Goal: Task Accomplishment & Management: Manage account settings

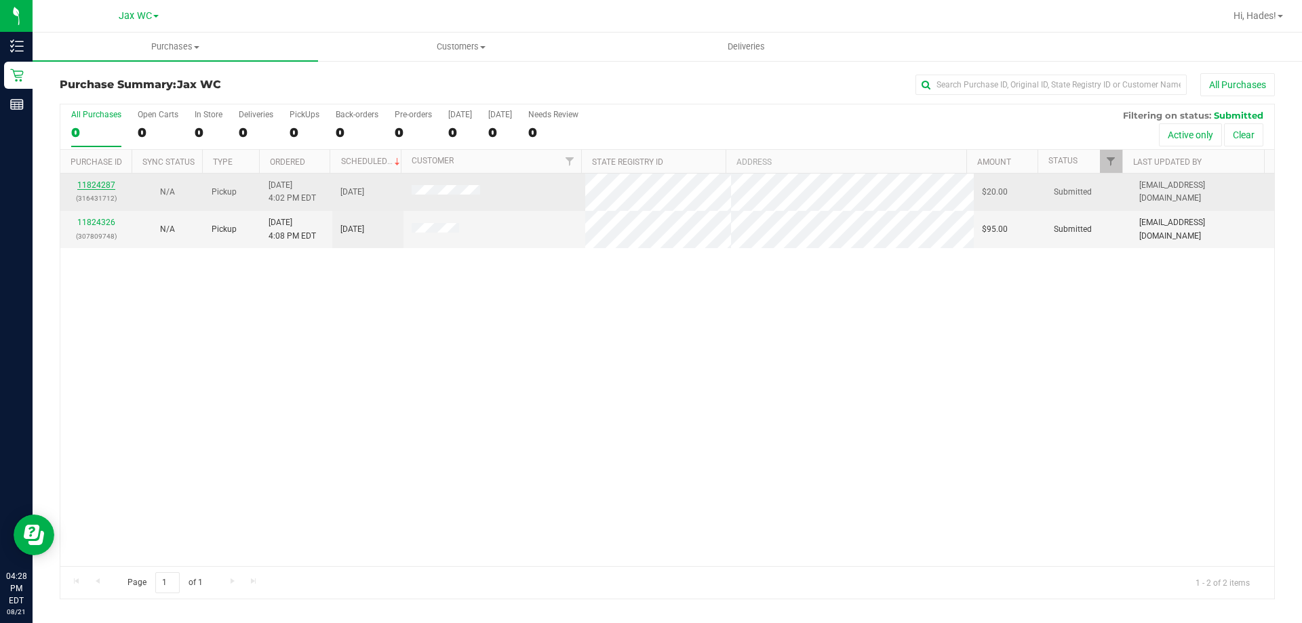
click at [96, 183] on link "11824287" at bounding box center [96, 184] width 38 height 9
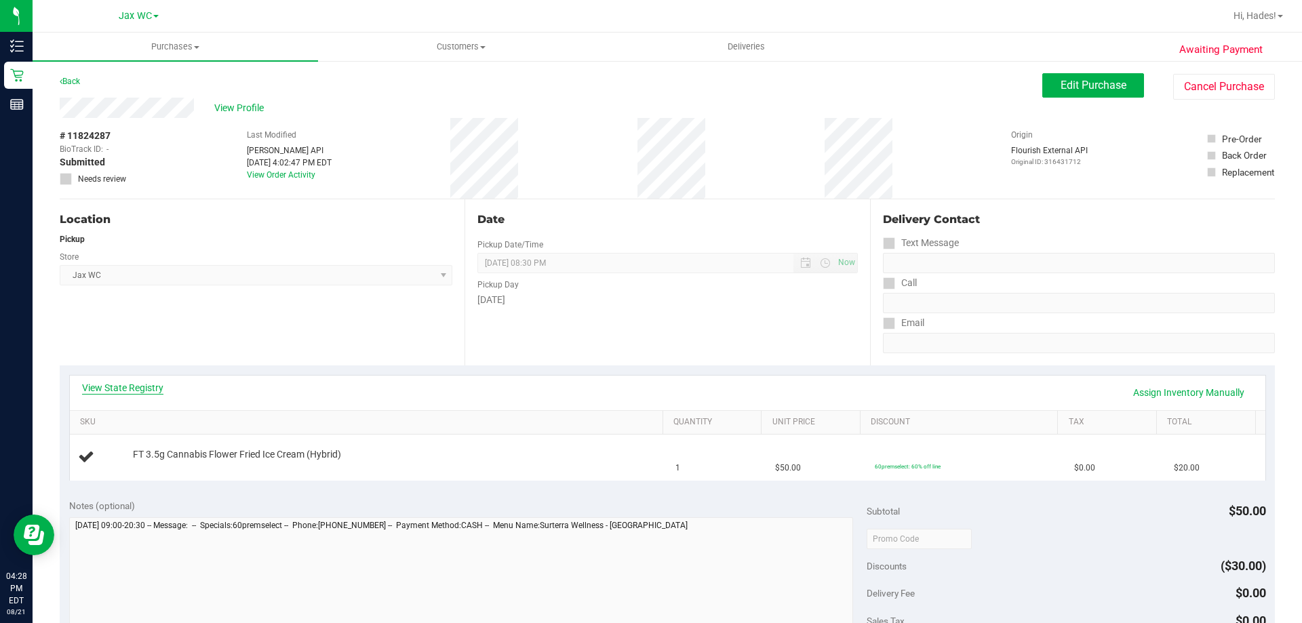
click at [136, 391] on link "View State Registry" at bounding box center [122, 388] width 81 height 14
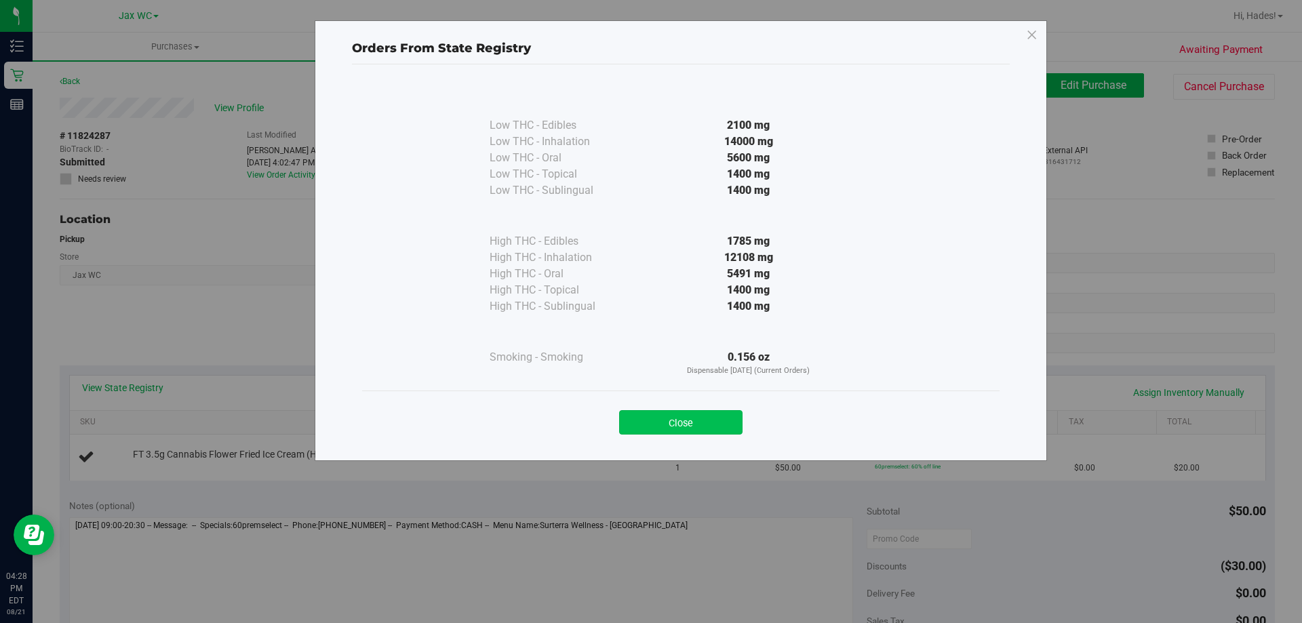
click at [638, 429] on button "Close" at bounding box center [680, 422] width 123 height 24
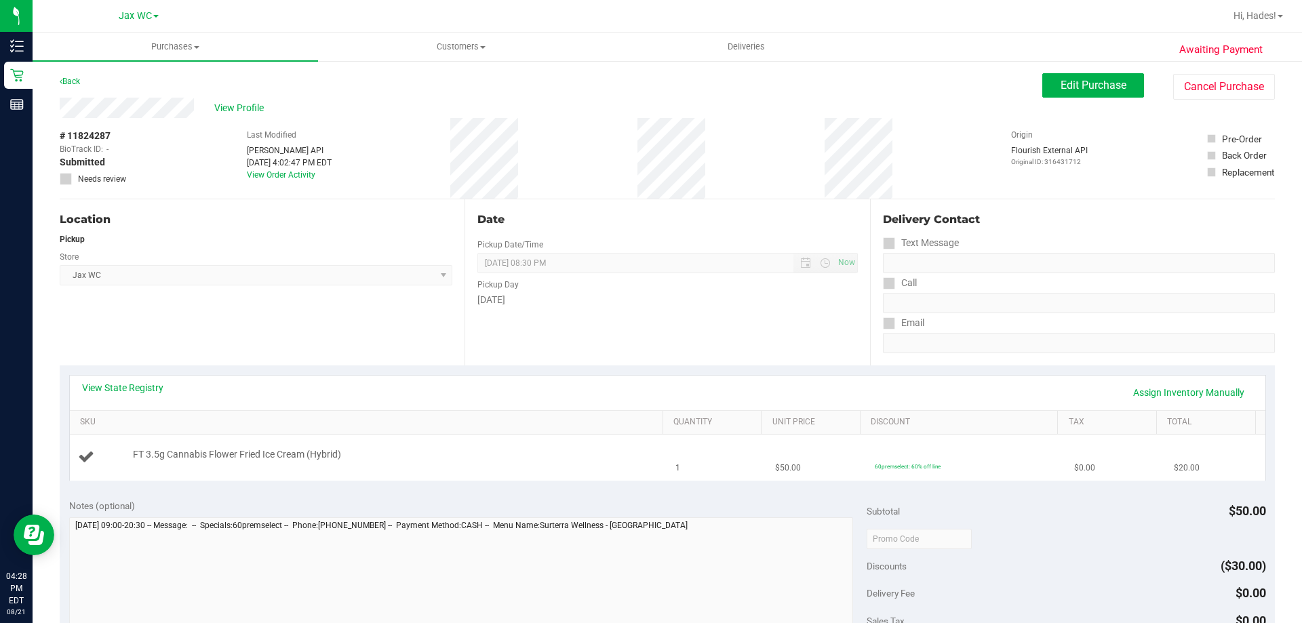
click at [455, 445] on td "FT 3.5g Cannabis Flower Fried Ice Cream (Hybrid)" at bounding box center [369, 457] width 598 height 45
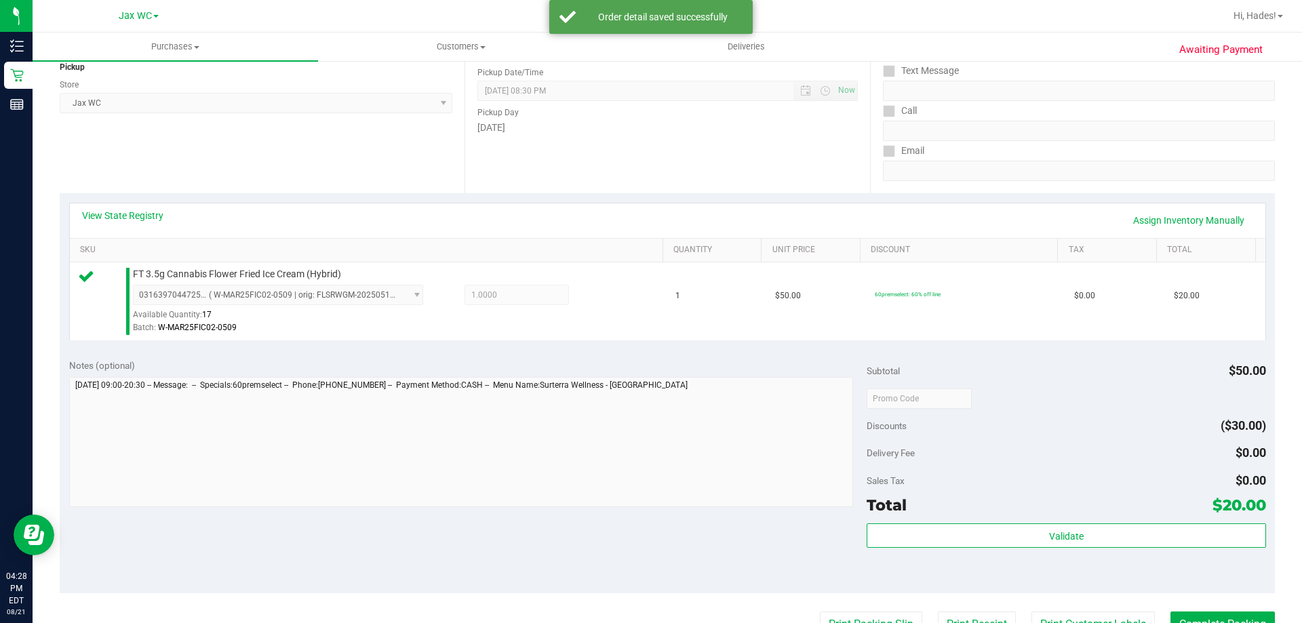
scroll to position [407, 0]
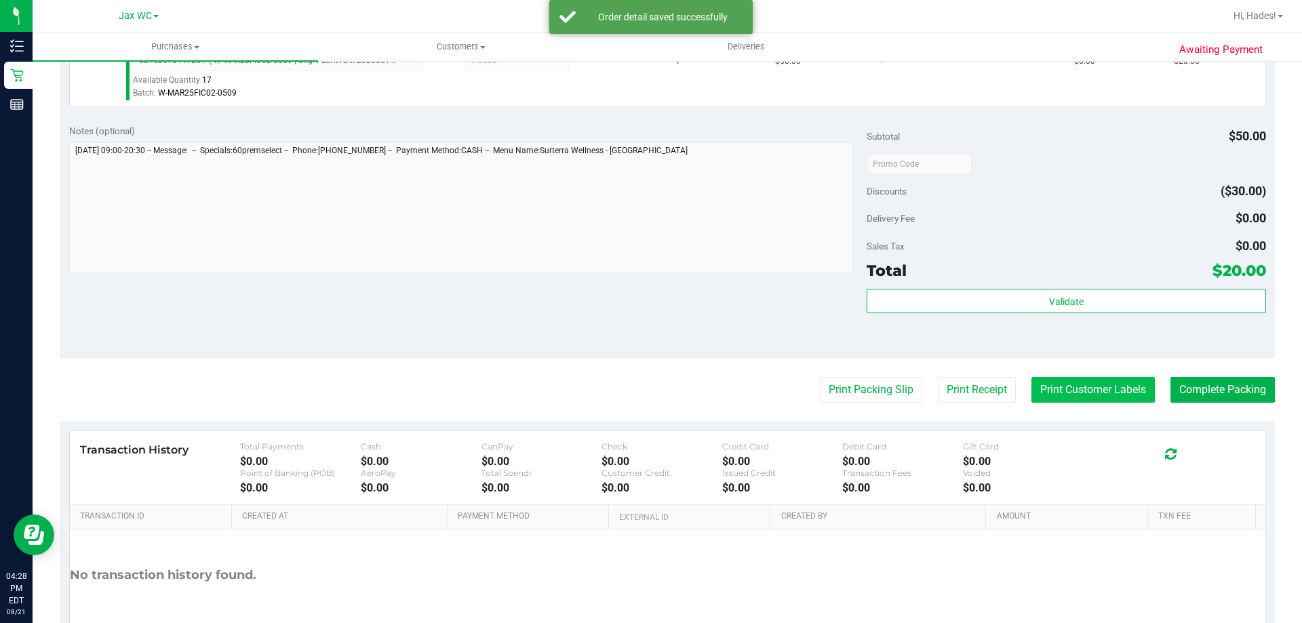
click at [1095, 395] on button "Print Customer Labels" at bounding box center [1093, 390] width 123 height 26
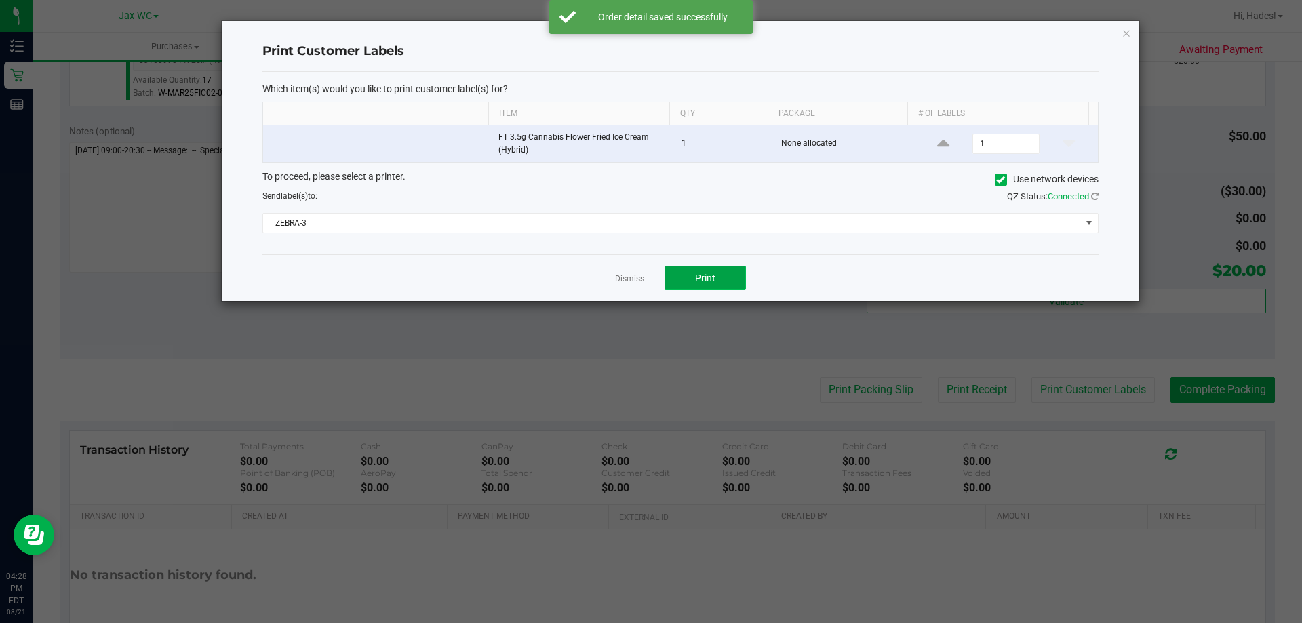
click at [712, 281] on span "Print" at bounding box center [705, 278] width 20 height 11
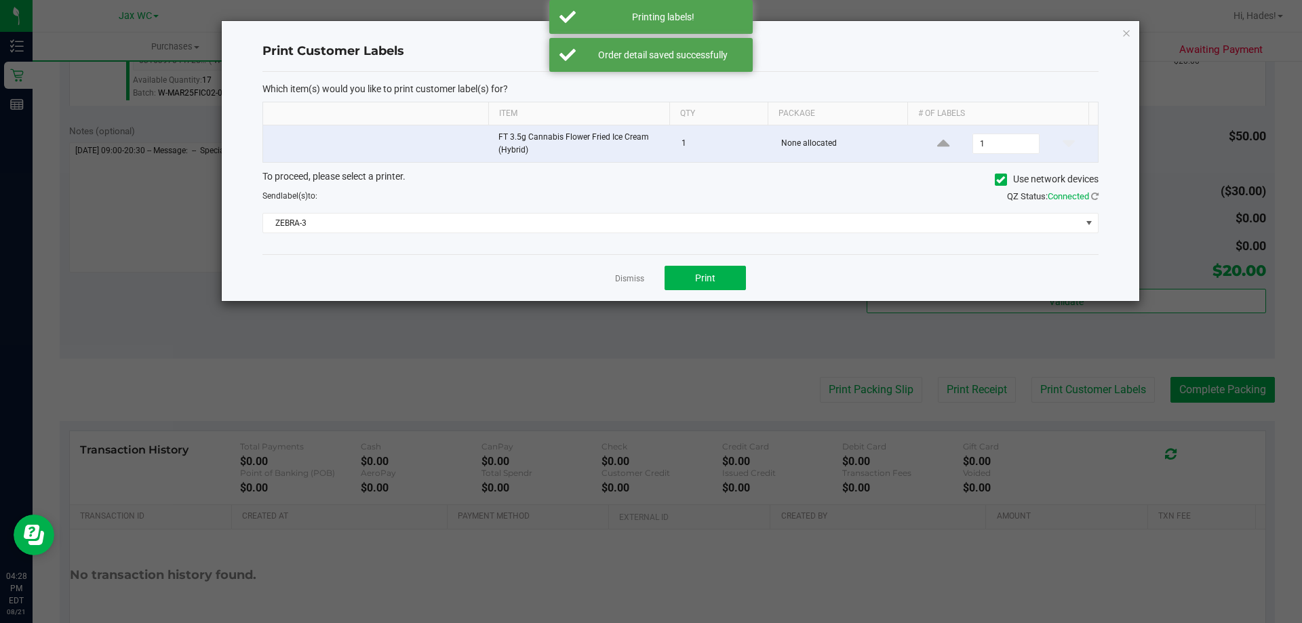
click at [503, 203] on div "To proceed, please select a printer. Use network devices Send label(s) to: QZ S…" at bounding box center [680, 202] width 836 height 64
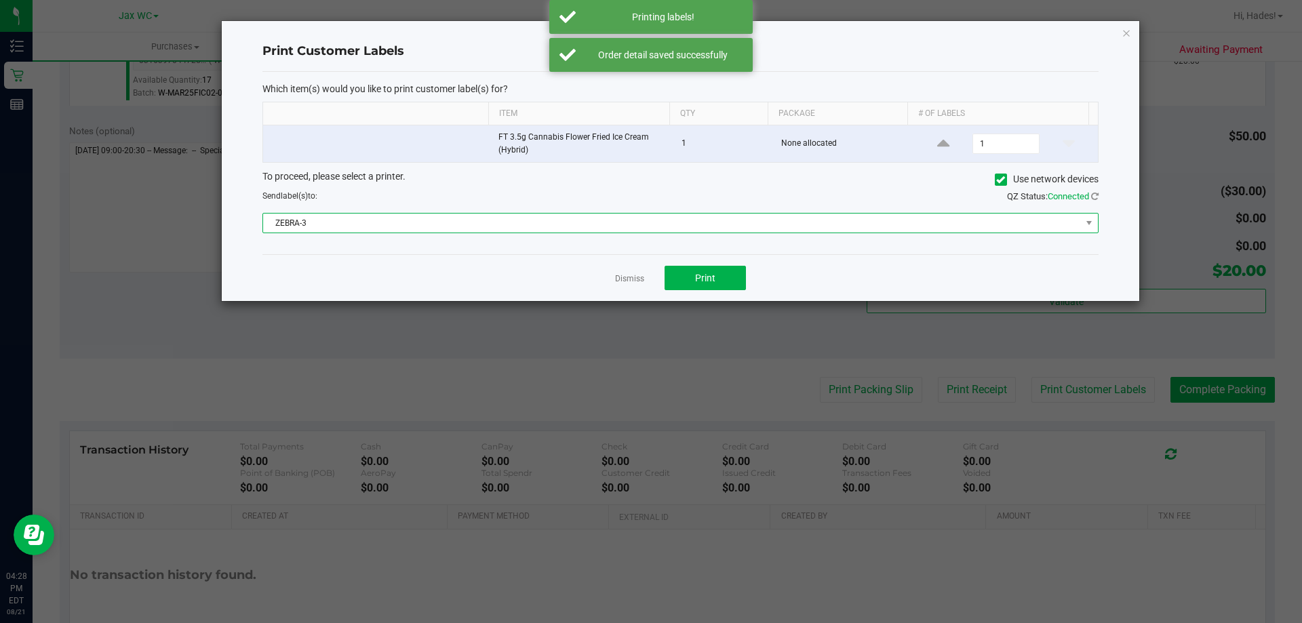
drag, startPoint x: 484, startPoint y: 222, endPoint x: 476, endPoint y: 229, distance: 10.1
click at [483, 222] on span "ZEBRA-3" at bounding box center [672, 223] width 818 height 19
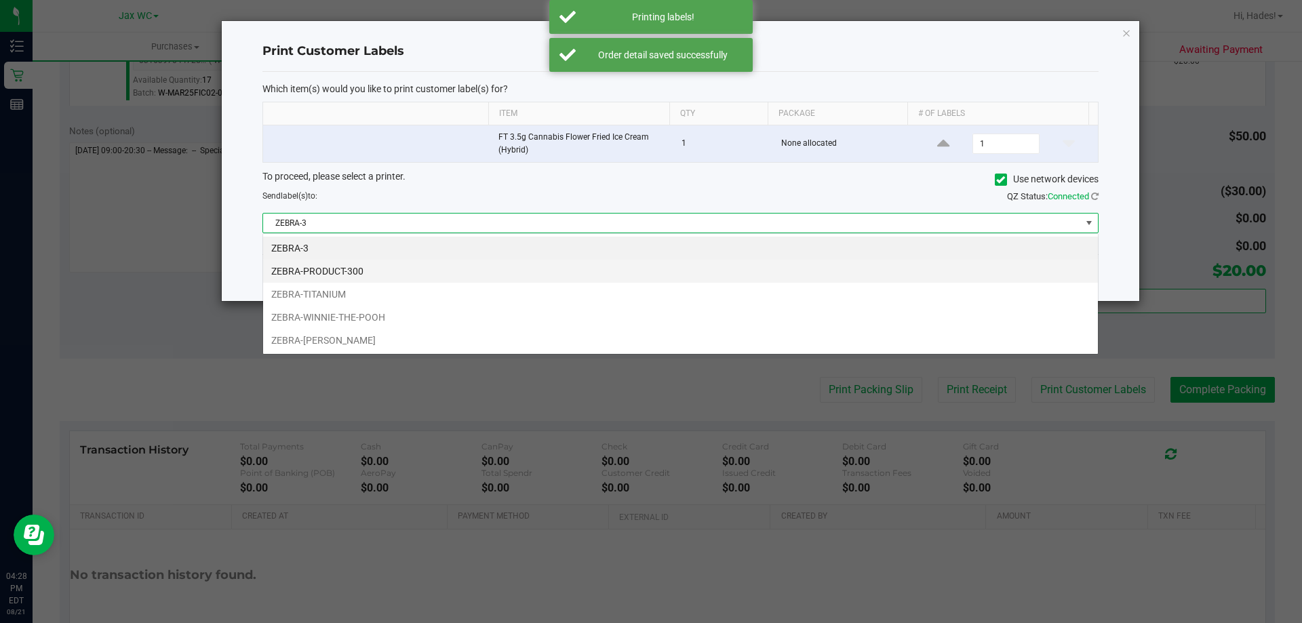
scroll to position [20, 836]
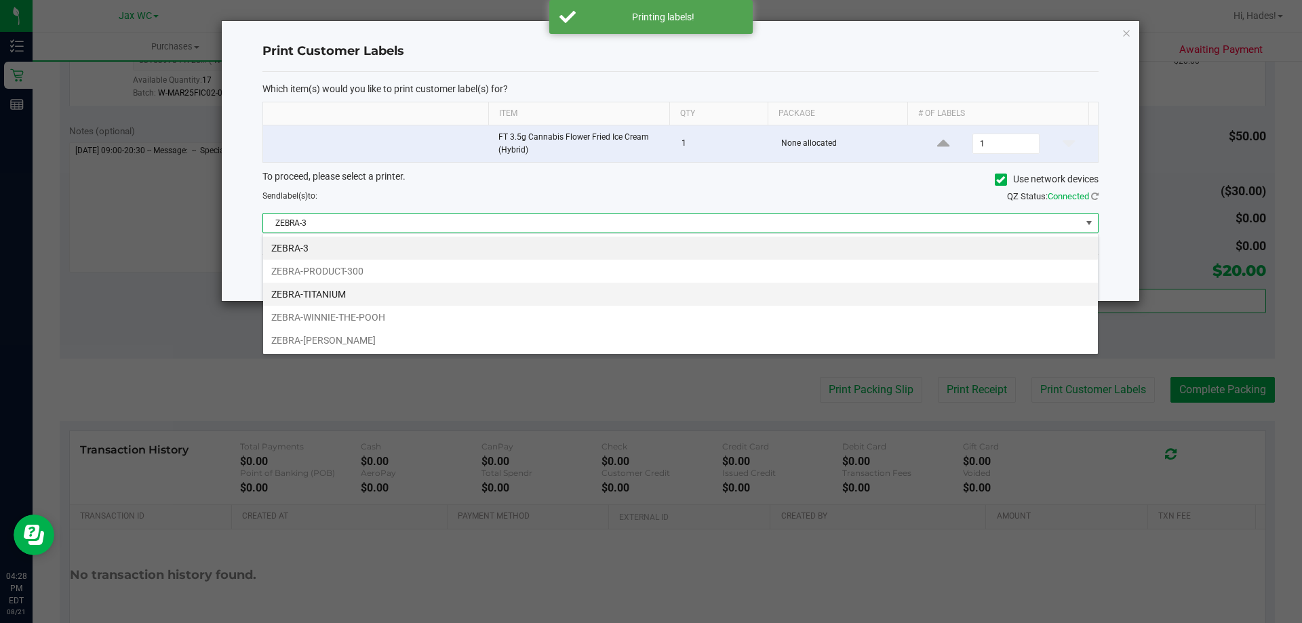
click at [303, 295] on li "ZEBRA-TITANIUM" at bounding box center [680, 294] width 835 height 23
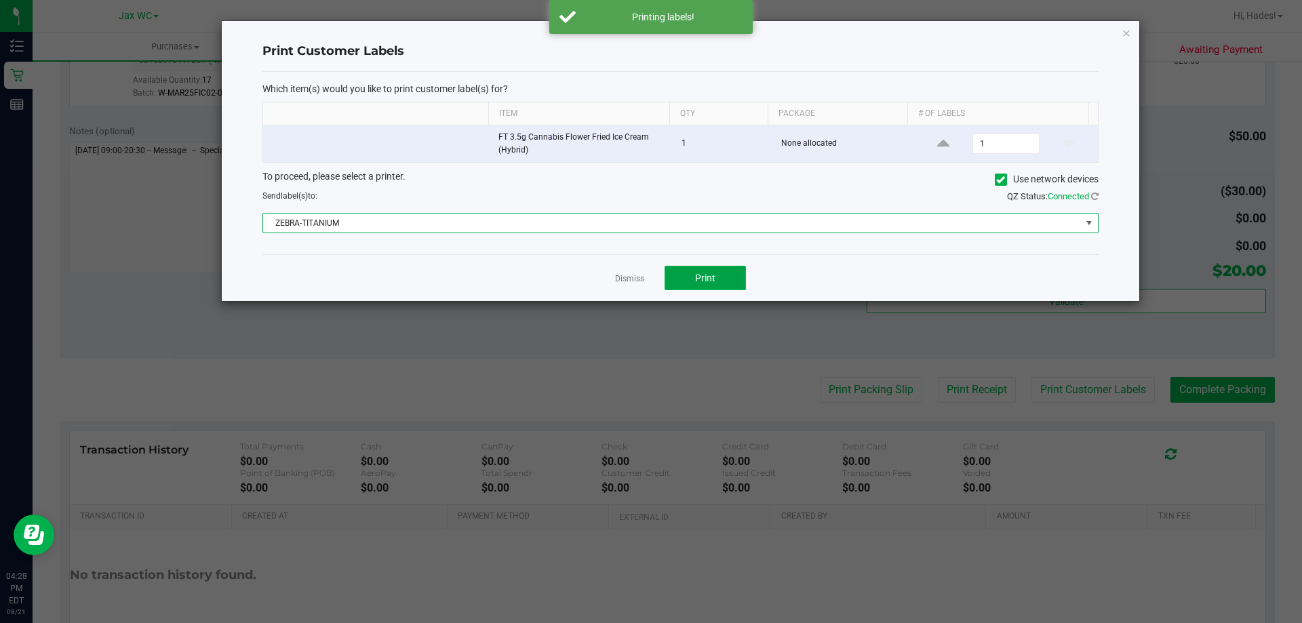
click at [711, 274] on span "Print" at bounding box center [705, 278] width 20 height 11
click at [510, 225] on span "ZEBRA-TITANIUM" at bounding box center [672, 223] width 818 height 19
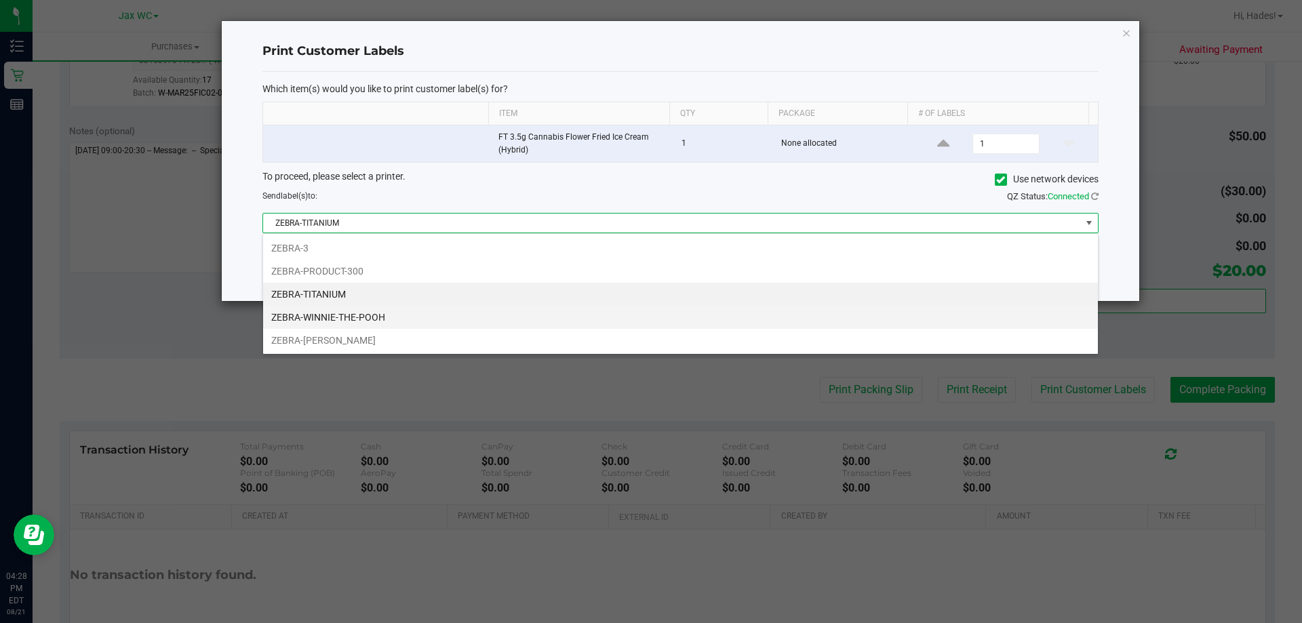
click at [371, 308] on li "ZEBRA-WINNIE-THE-POOH" at bounding box center [680, 317] width 835 height 23
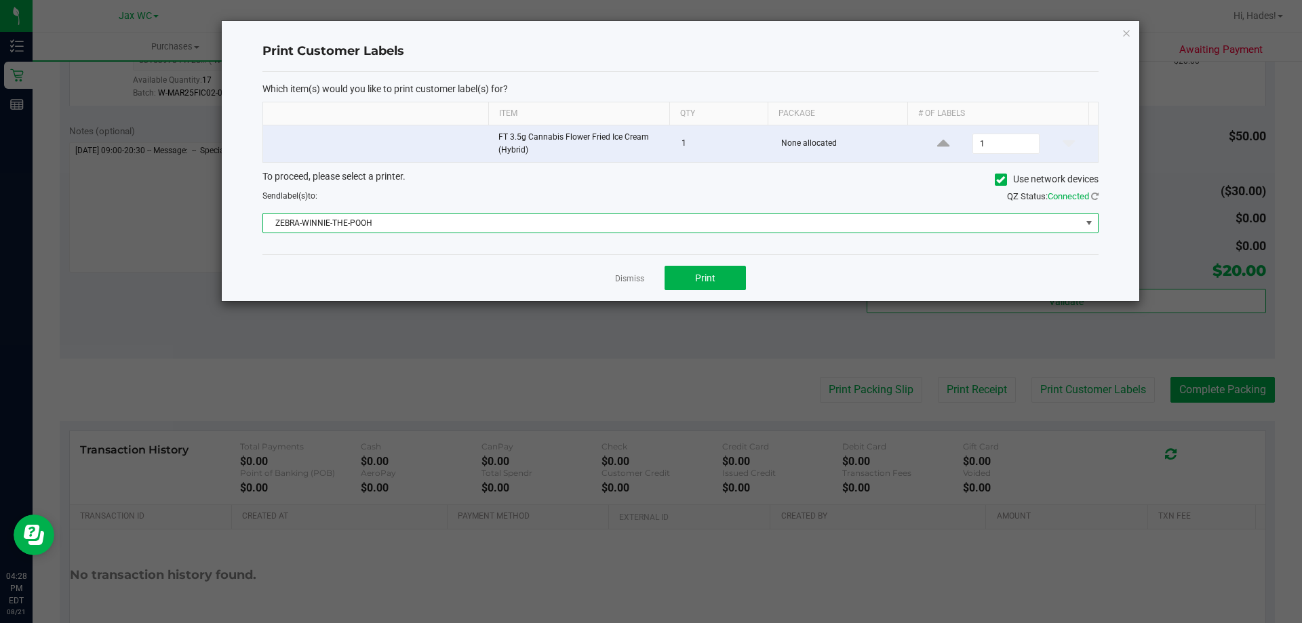
click at [724, 262] on div "Dismiss Print" at bounding box center [680, 277] width 836 height 47
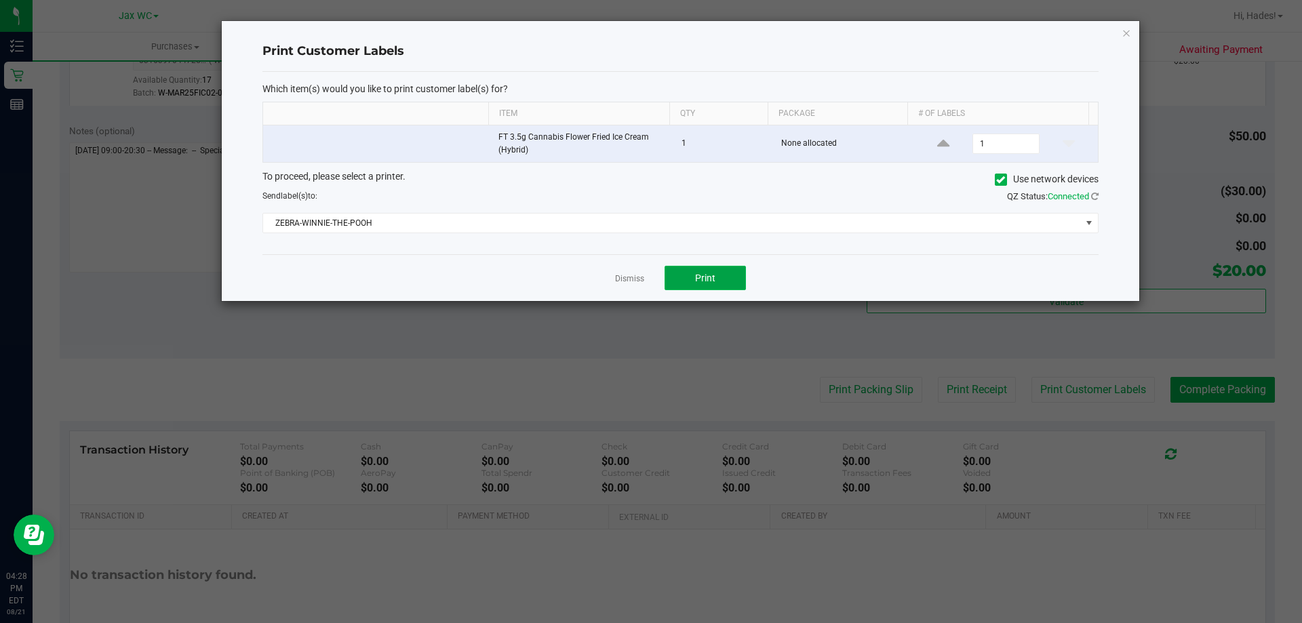
click at [699, 278] on span "Print" at bounding box center [705, 278] width 20 height 11
click at [629, 283] on link "Dismiss" at bounding box center [629, 279] width 29 height 12
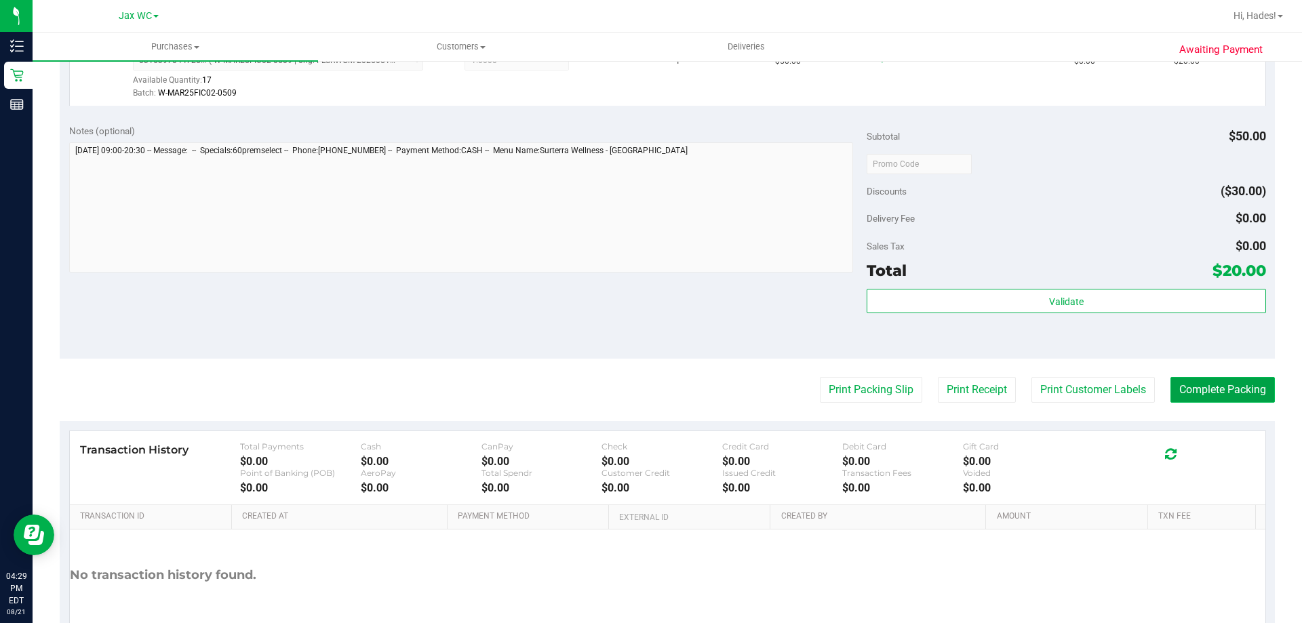
click at [1194, 378] on button "Complete Packing" at bounding box center [1223, 390] width 104 height 26
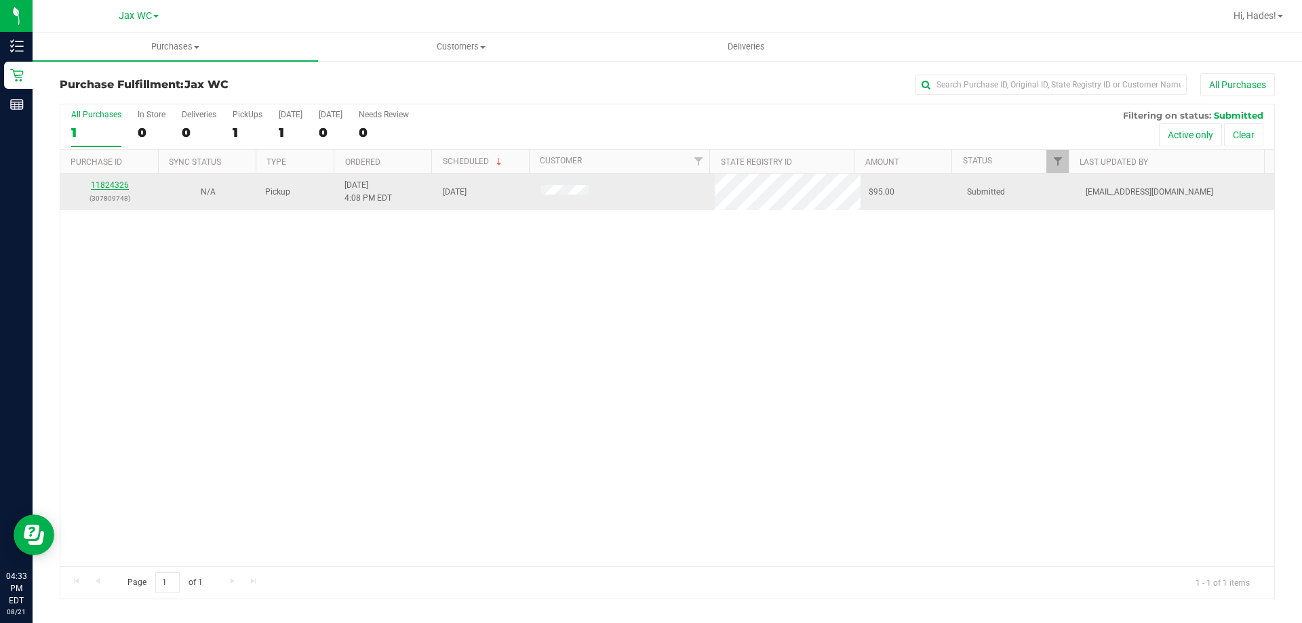
click at [103, 186] on link "11824326" at bounding box center [110, 184] width 38 height 9
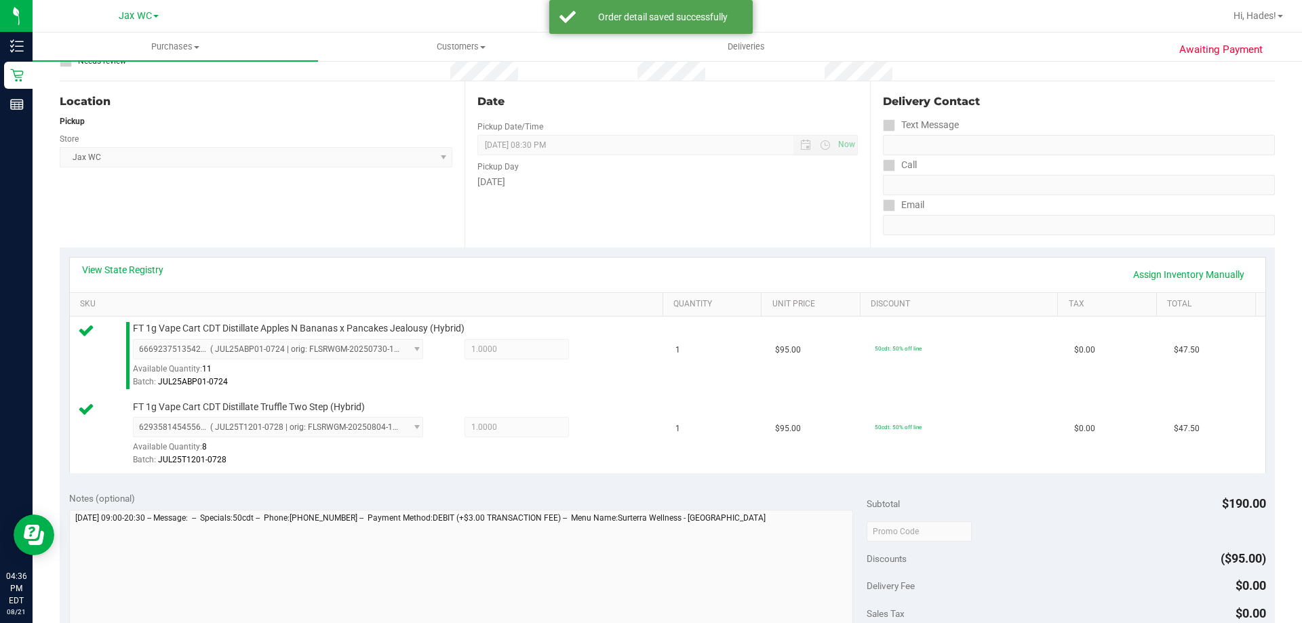
scroll to position [271, 0]
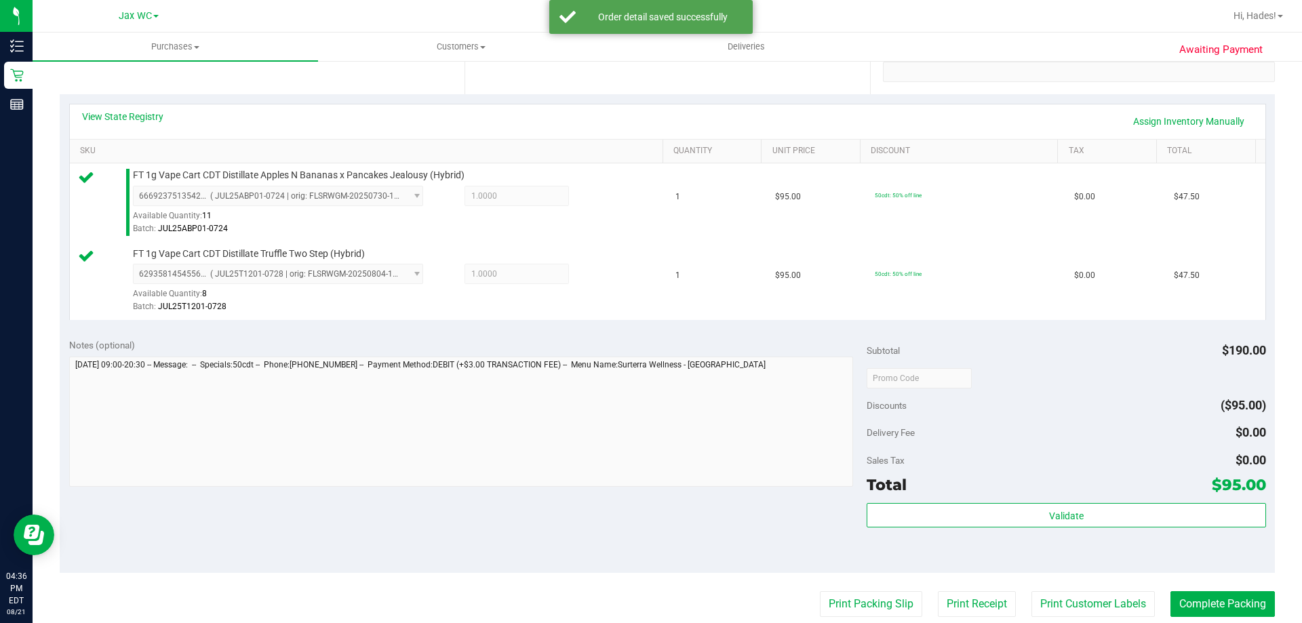
click at [1190, 501] on div "Subtotal $190.00 Discounts ($95.00) Delivery Fee $0.00 Sales Tax $0.00 Total $9…" at bounding box center [1066, 451] width 399 height 226
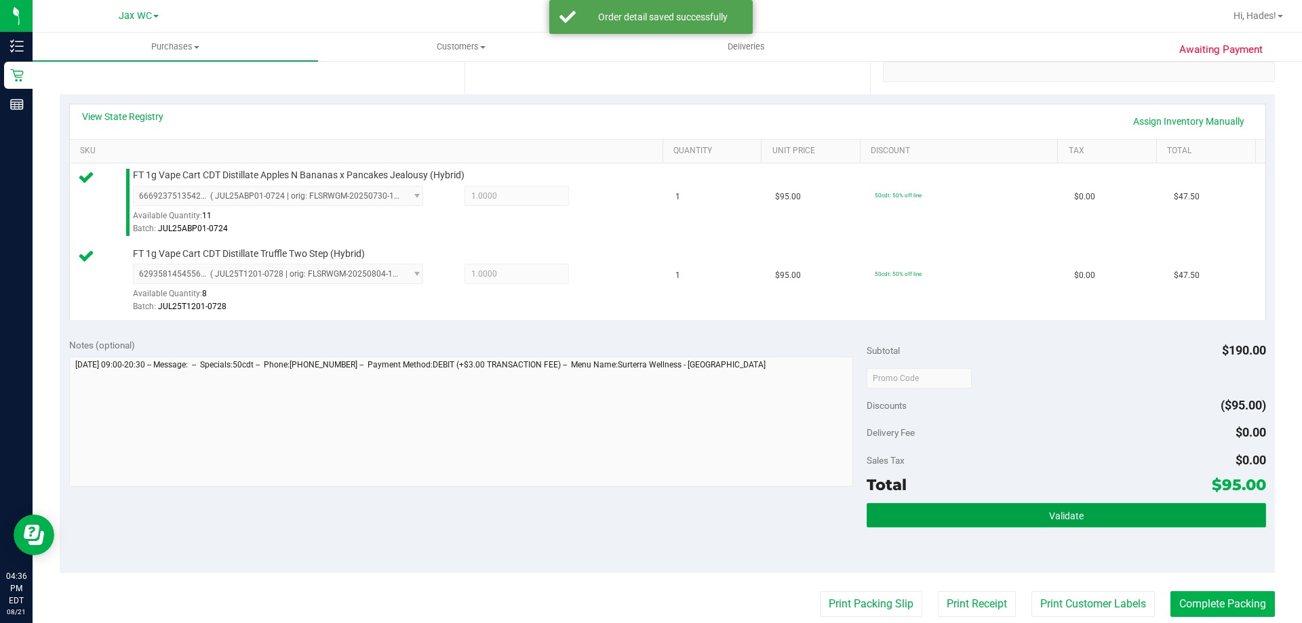
click at [1194, 507] on button "Validate" at bounding box center [1066, 515] width 399 height 24
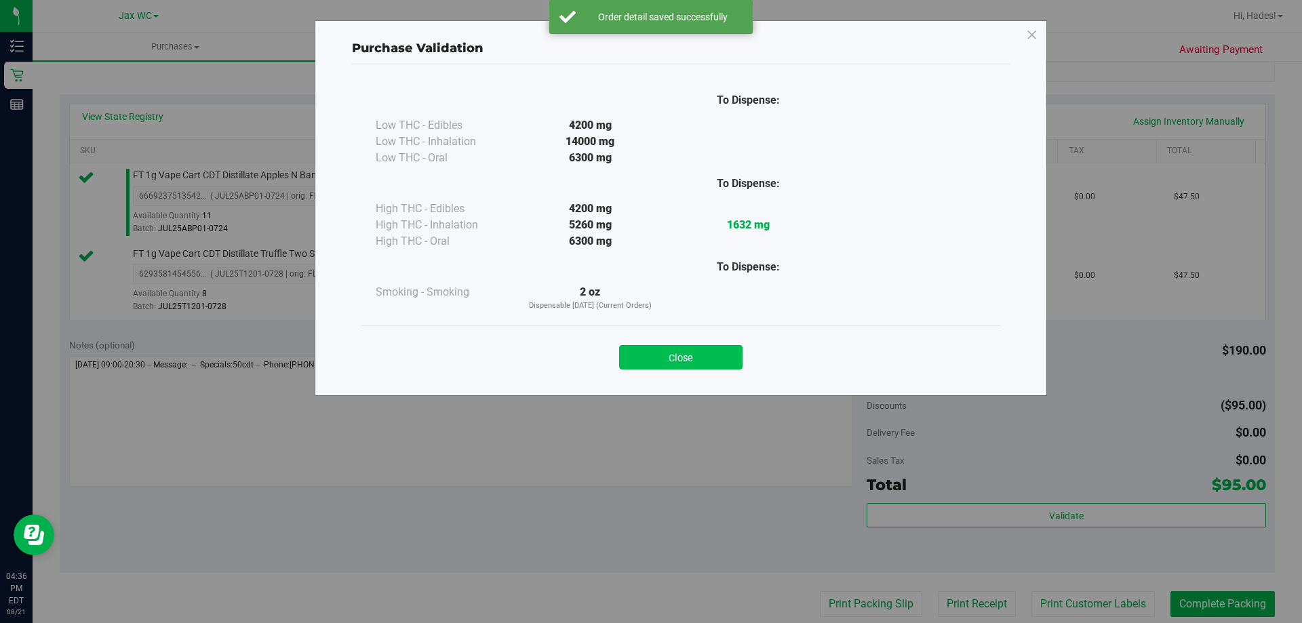
click at [677, 349] on button "Close" at bounding box center [680, 357] width 123 height 24
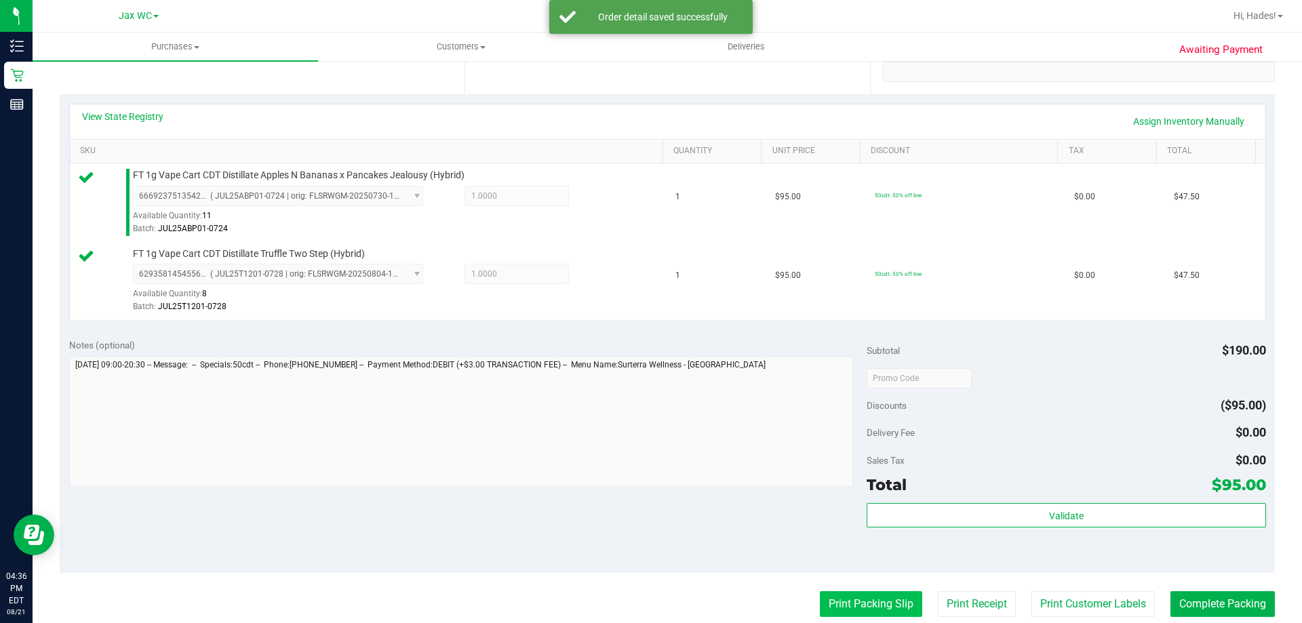
click at [877, 600] on button "Print Packing Slip" at bounding box center [871, 604] width 102 height 26
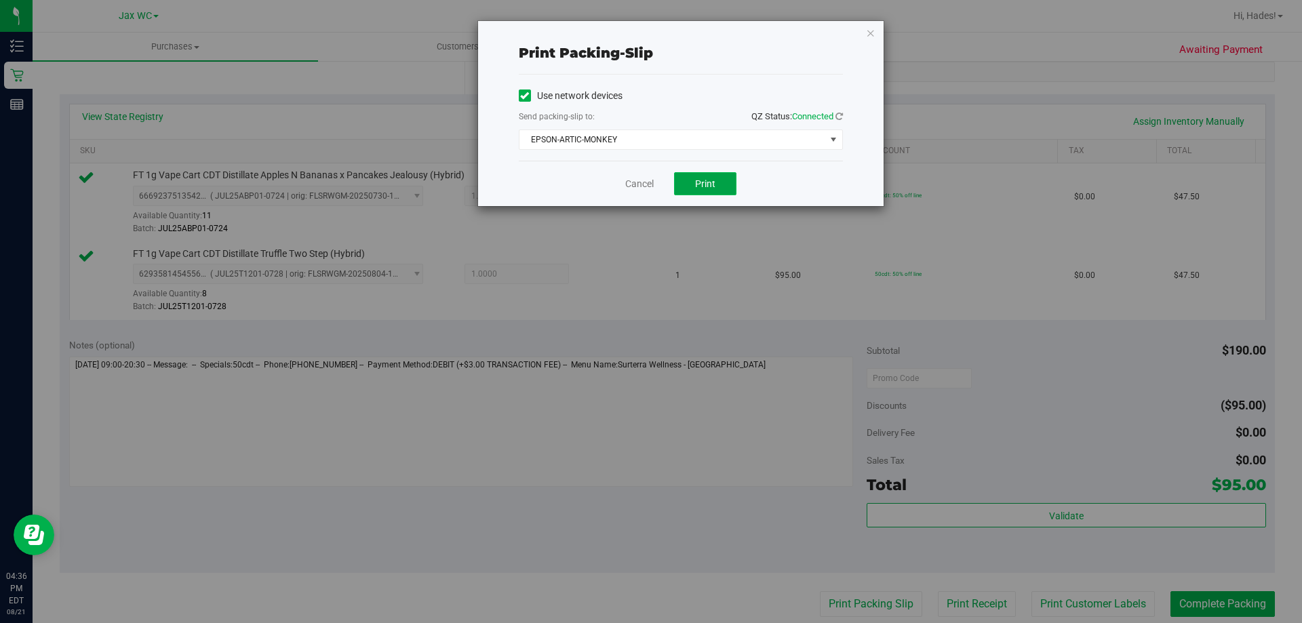
click at [712, 176] on button "Print" at bounding box center [705, 183] width 62 height 23
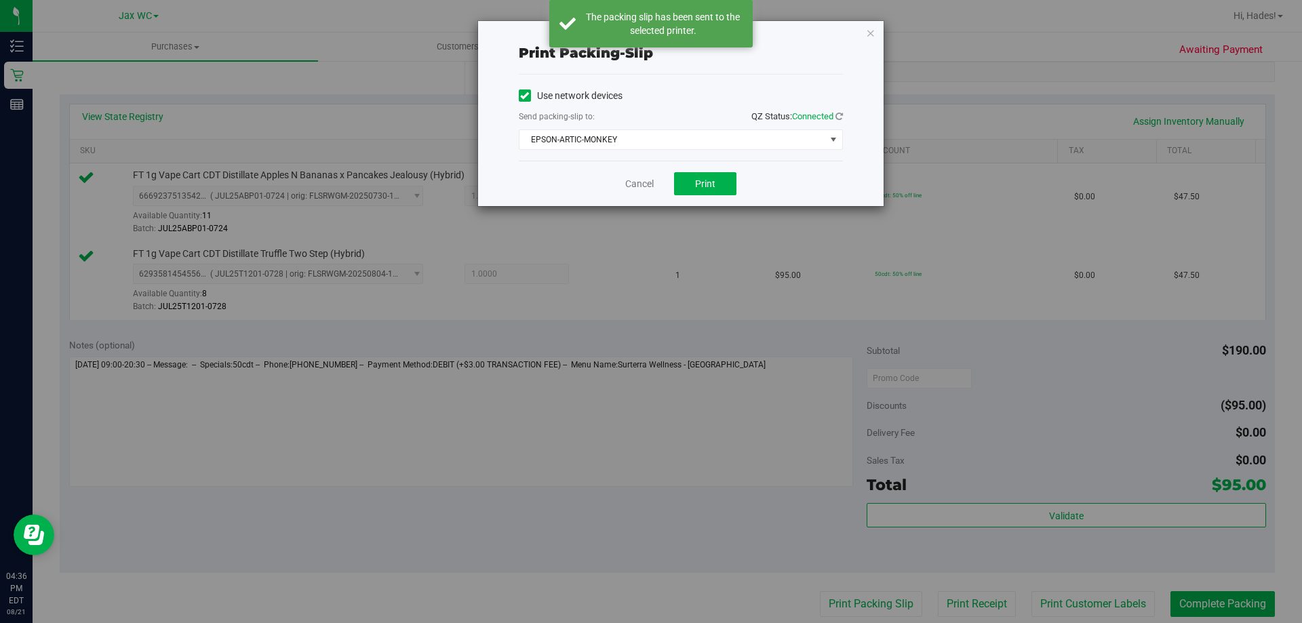
click at [607, 127] on div "Use network devices Send packing-slip to: QZ Status: Connected EPSON-ARTIC-MONK…" at bounding box center [681, 117] width 324 height 64
click at [613, 136] on span "EPSON-ARTIC-MONKEY" at bounding box center [673, 139] width 306 height 19
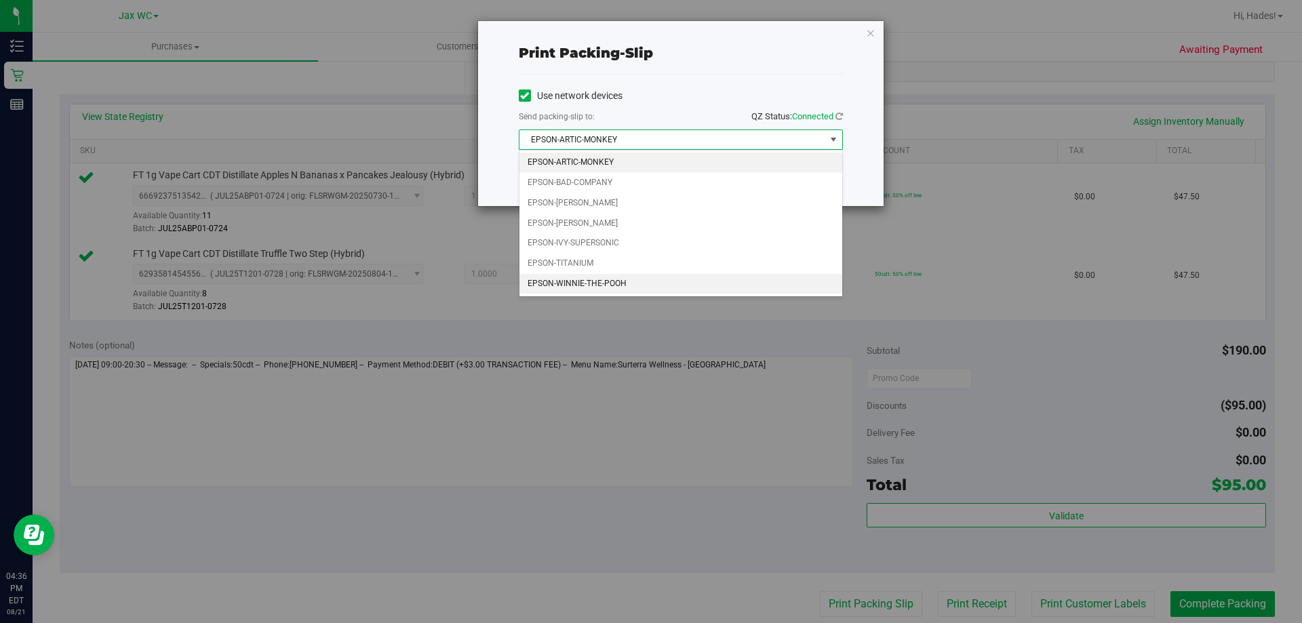
click at [657, 288] on li "EPSON-WINNIE-THE-POOH" at bounding box center [681, 284] width 323 height 20
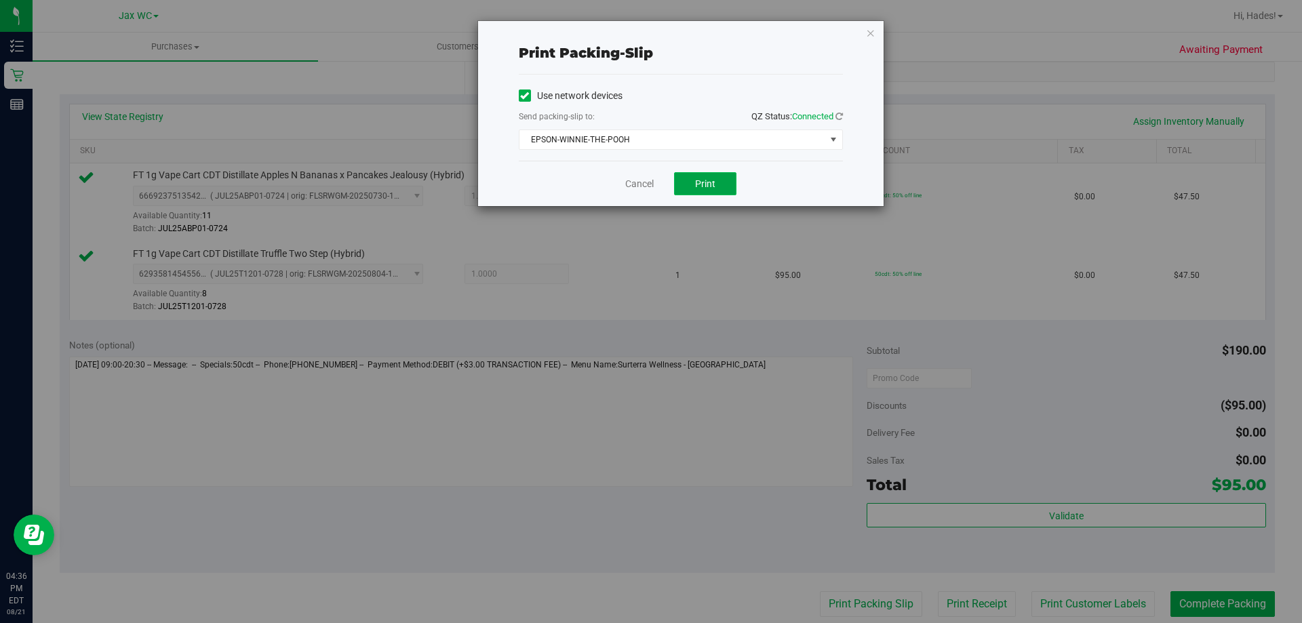
click at [692, 194] on button "Print" at bounding box center [705, 183] width 62 height 23
click at [657, 123] on div "Send packing-slip to: QZ Status: Connected" at bounding box center [681, 117] width 324 height 17
drag, startPoint x: 659, startPoint y: 129, endPoint x: 657, endPoint y: 136, distance: 7.6
click at [659, 132] on div "Use network devices Send packing-slip to: QZ Status: Connected EPSON-WINNIE-THE…" at bounding box center [681, 117] width 324 height 64
click at [657, 136] on span "EPSON-WINNIE-THE-POOH" at bounding box center [673, 139] width 306 height 19
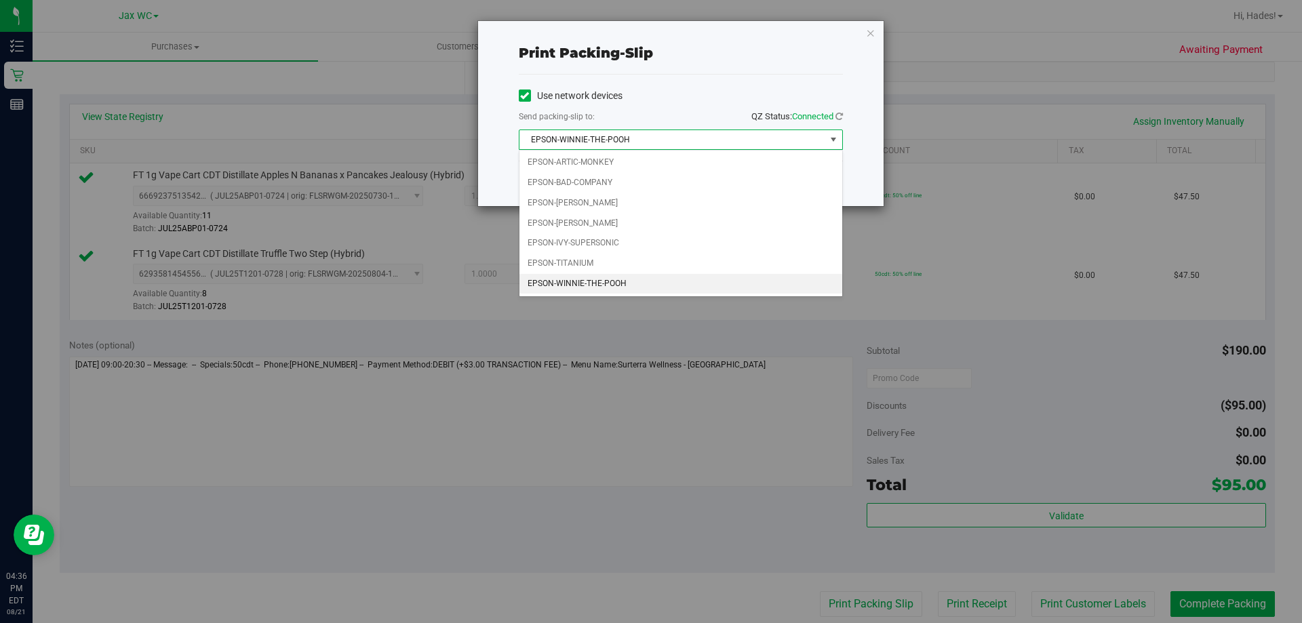
click at [800, 28] on div "Print packing-slip Use network devices Send packing-slip to: QZ Status: Connect…" at bounding box center [681, 113] width 406 height 185
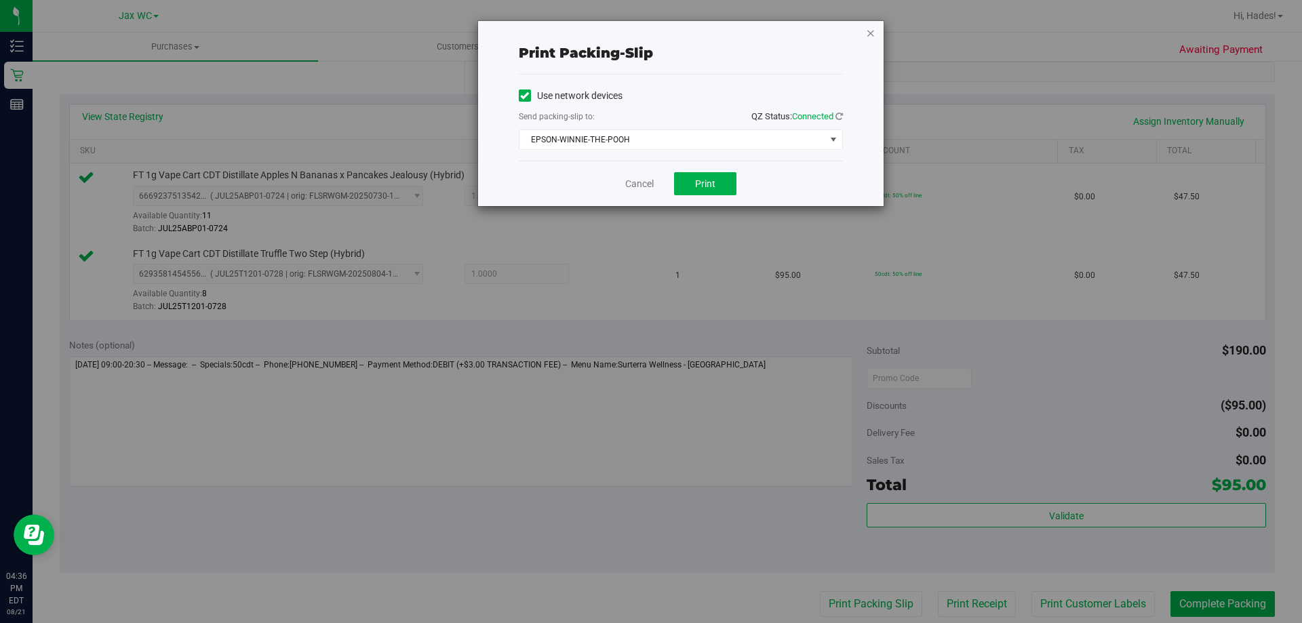
click at [872, 29] on icon "button" at bounding box center [870, 32] width 9 height 16
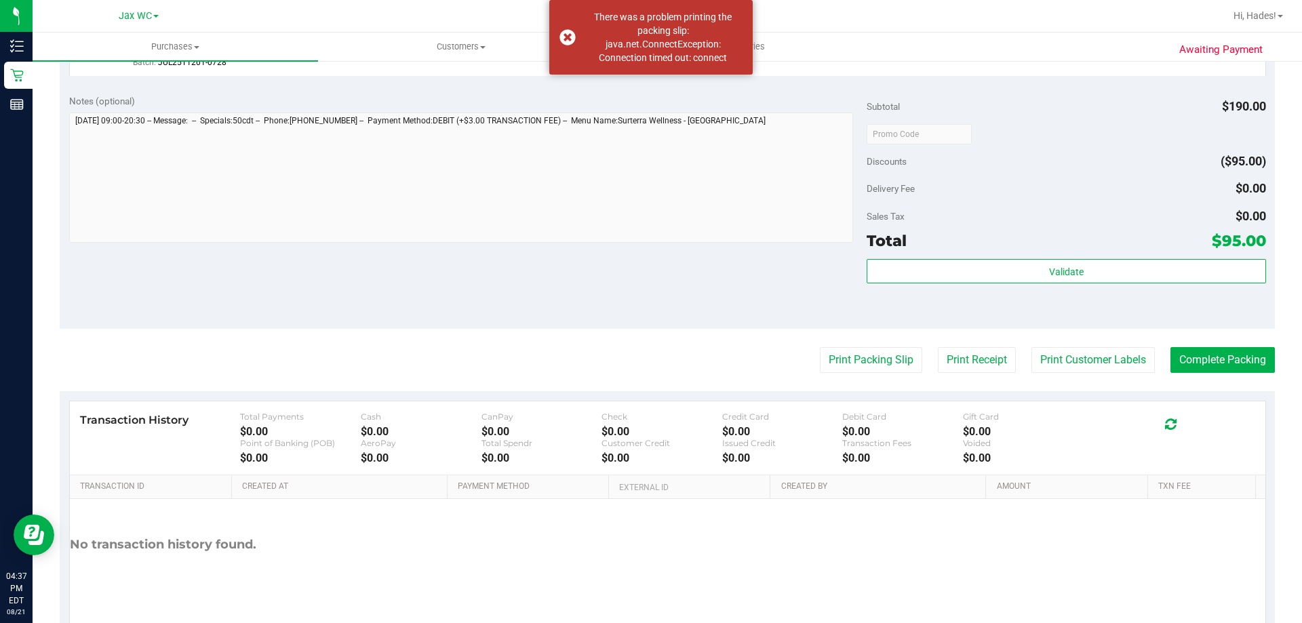
scroll to position [543, 0]
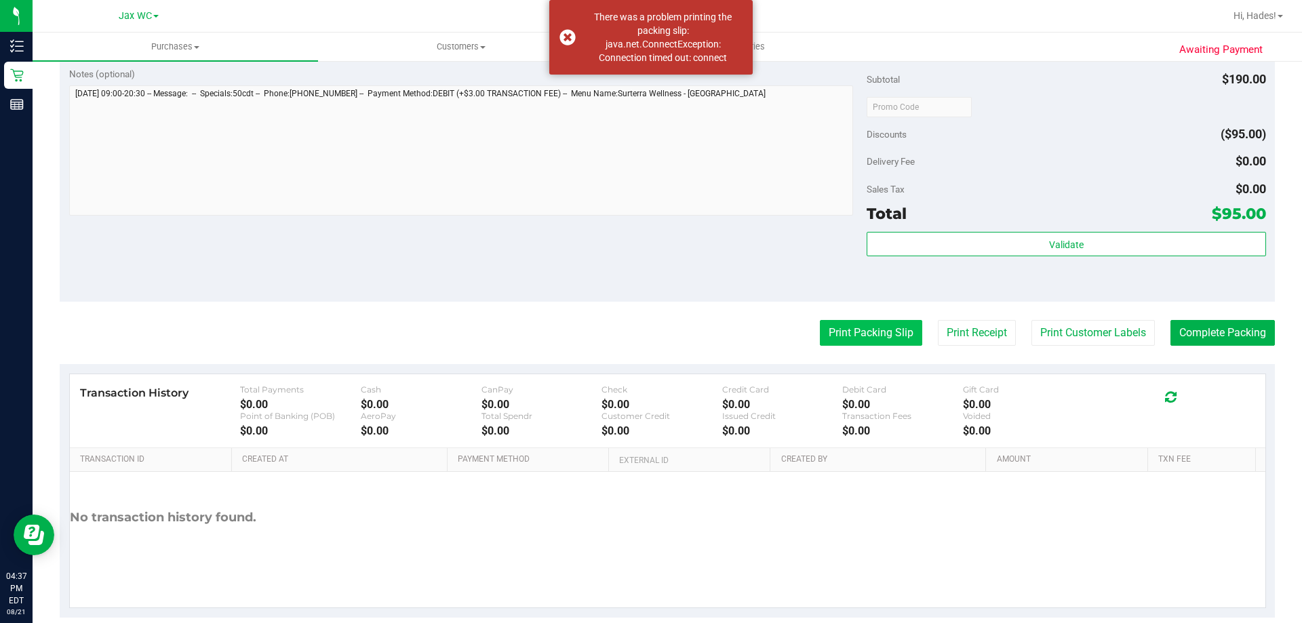
click at [864, 338] on button "Print Packing Slip" at bounding box center [871, 333] width 102 height 26
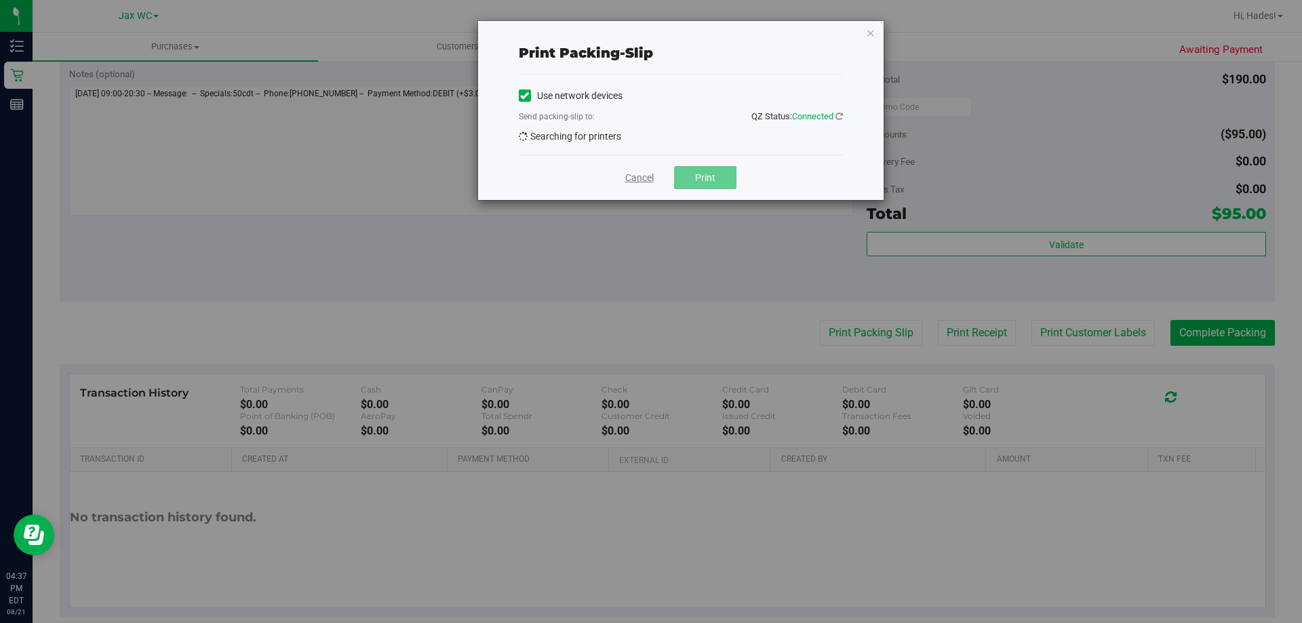
click at [644, 183] on link "Cancel" at bounding box center [639, 178] width 28 height 14
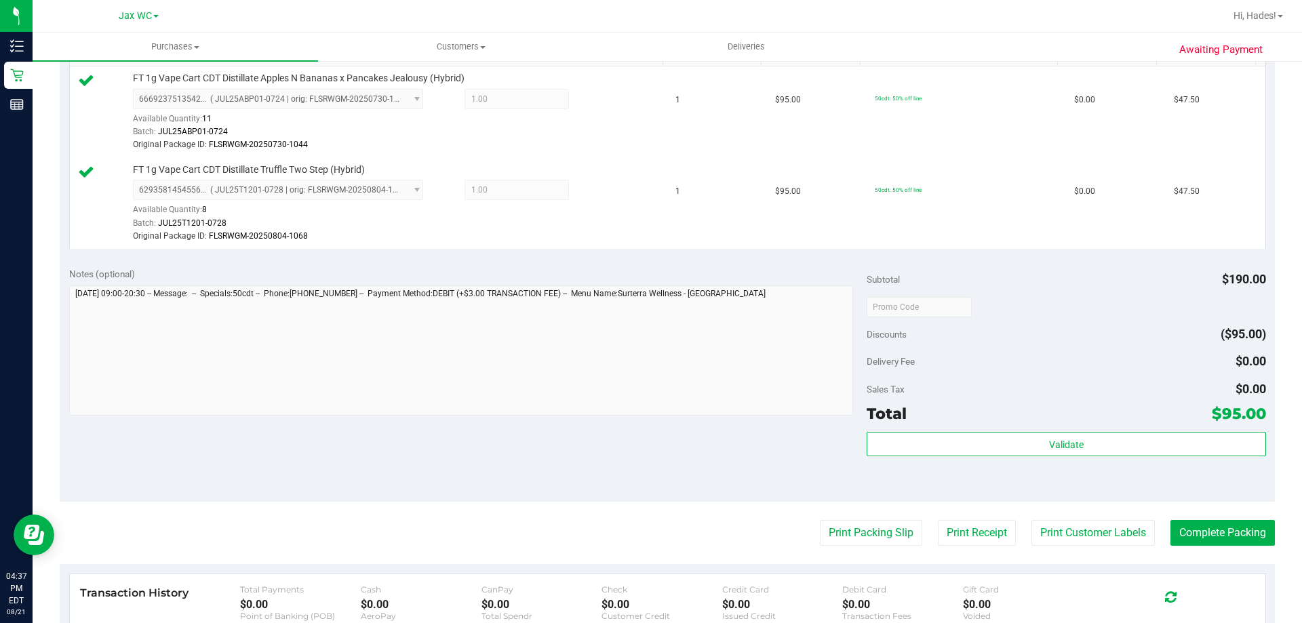
scroll to position [407, 0]
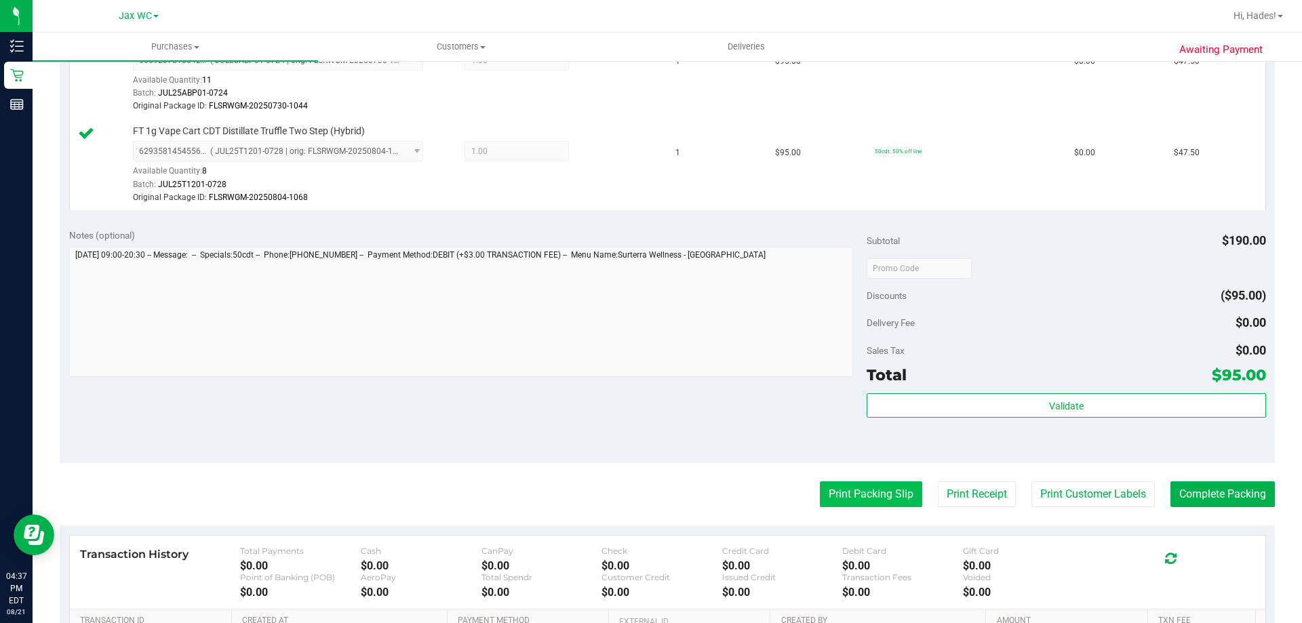
click at [869, 499] on button "Print Packing Slip" at bounding box center [871, 495] width 102 height 26
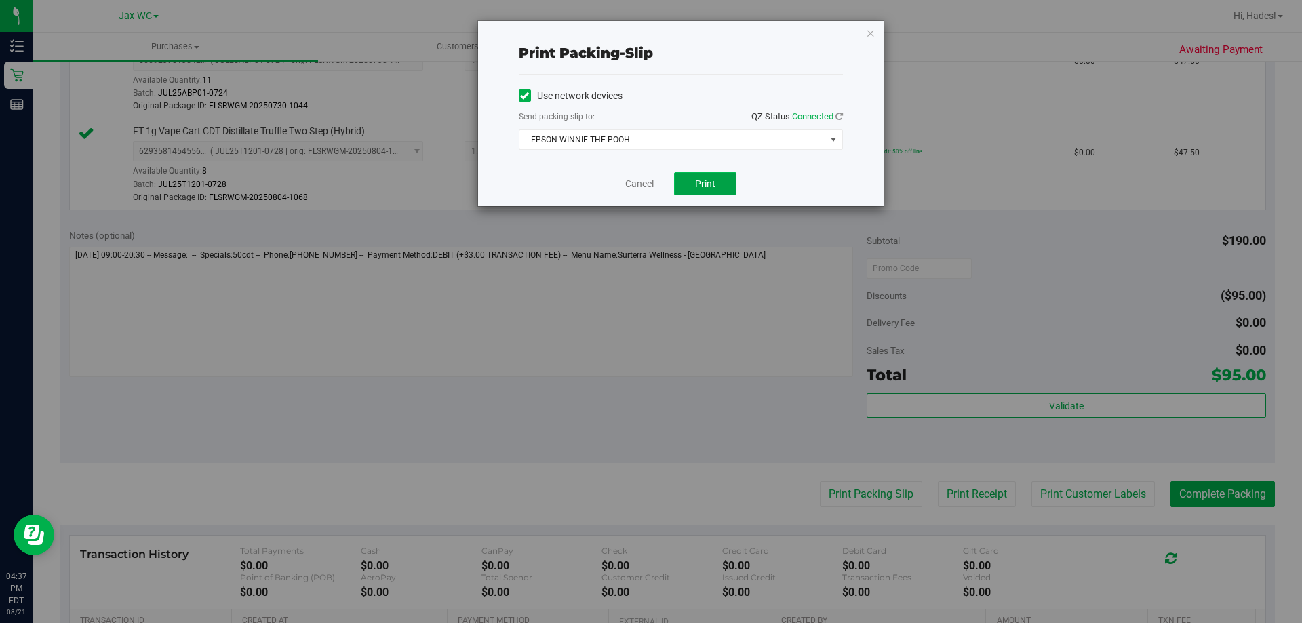
click at [716, 181] on button "Print" at bounding box center [705, 183] width 62 height 23
click at [652, 189] on link "Cancel" at bounding box center [639, 184] width 28 height 14
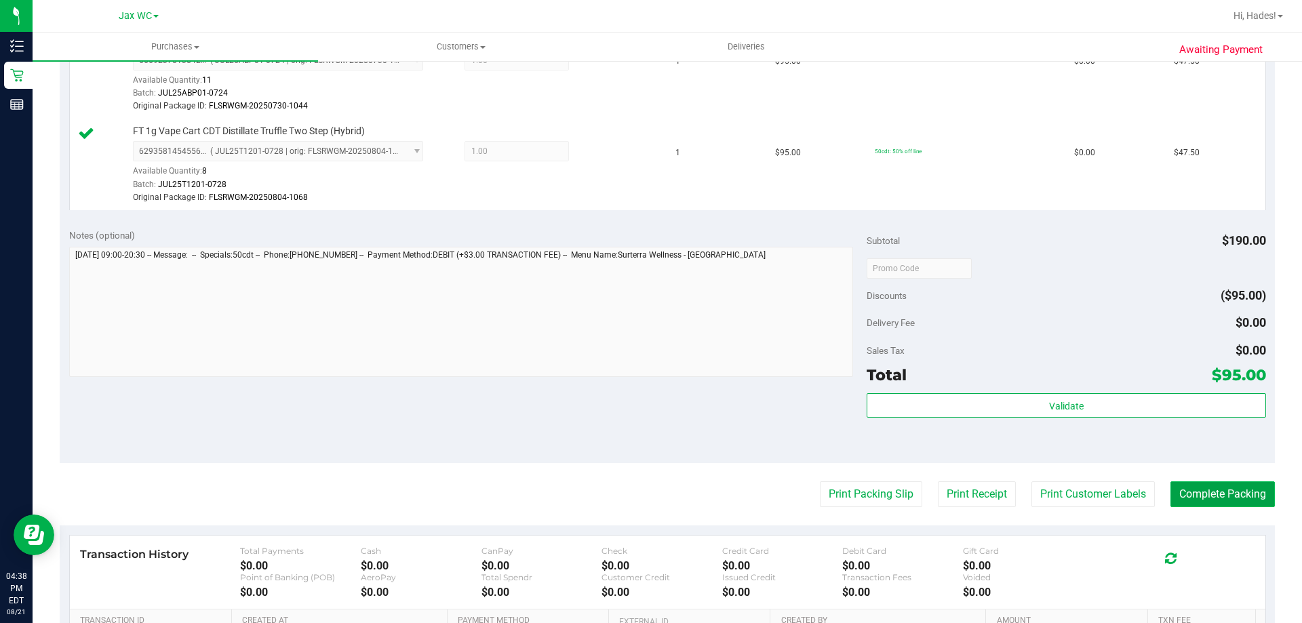
click at [1202, 498] on button "Complete Packing" at bounding box center [1223, 495] width 104 height 26
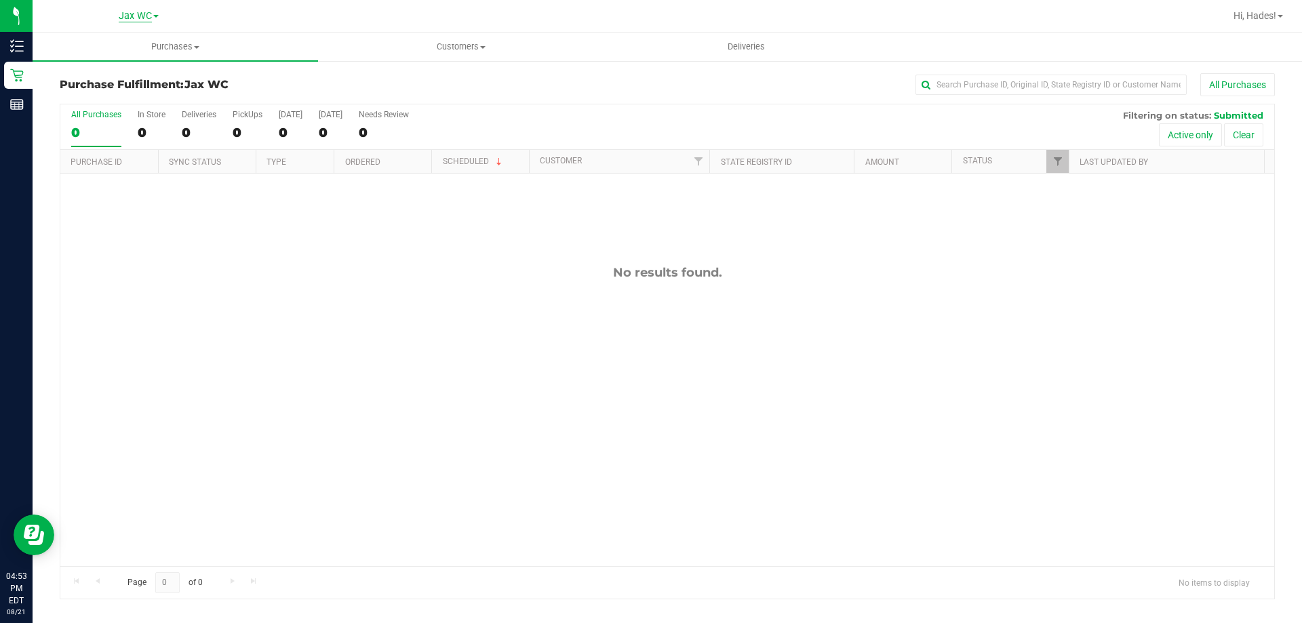
click at [150, 14] on span "Jax WC" at bounding box center [135, 16] width 33 height 12
click at [138, 41] on link "Jax Atlantic WC" at bounding box center [138, 48] width 198 height 18
click at [161, 18] on span "Jax Atlantic WC" at bounding box center [135, 16] width 71 height 12
click at [135, 67] on link "Jax WC" at bounding box center [138, 66] width 198 height 18
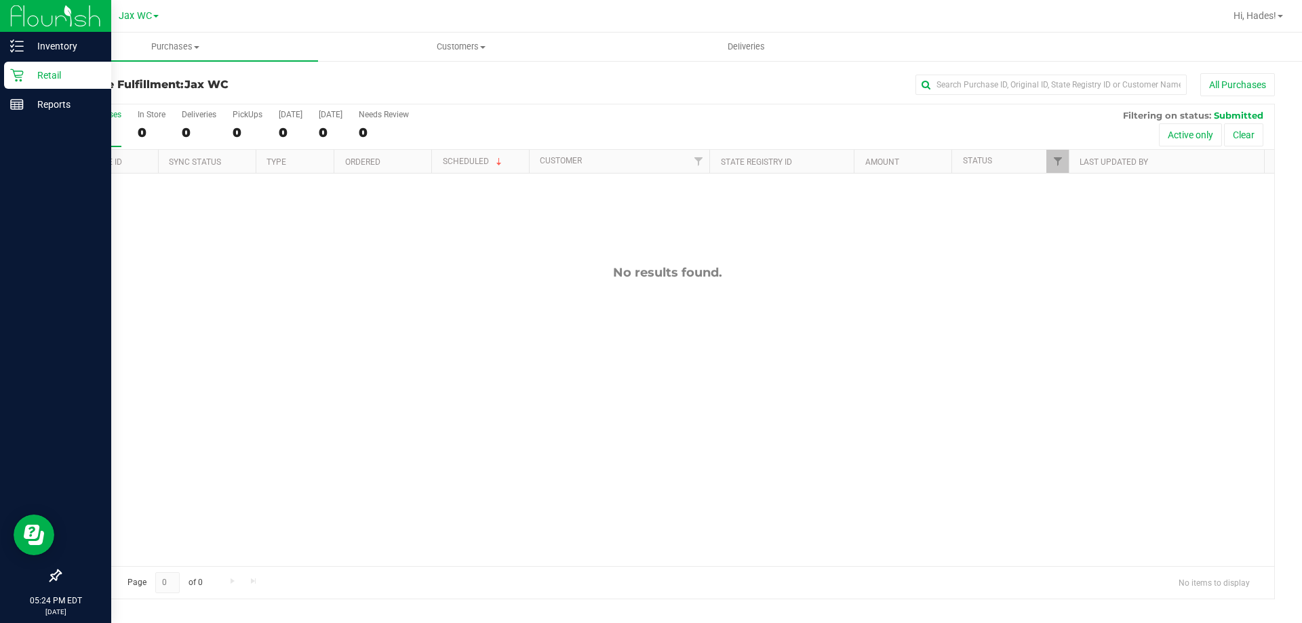
click at [24, 75] on p "Retail" at bounding box center [64, 75] width 81 height 16
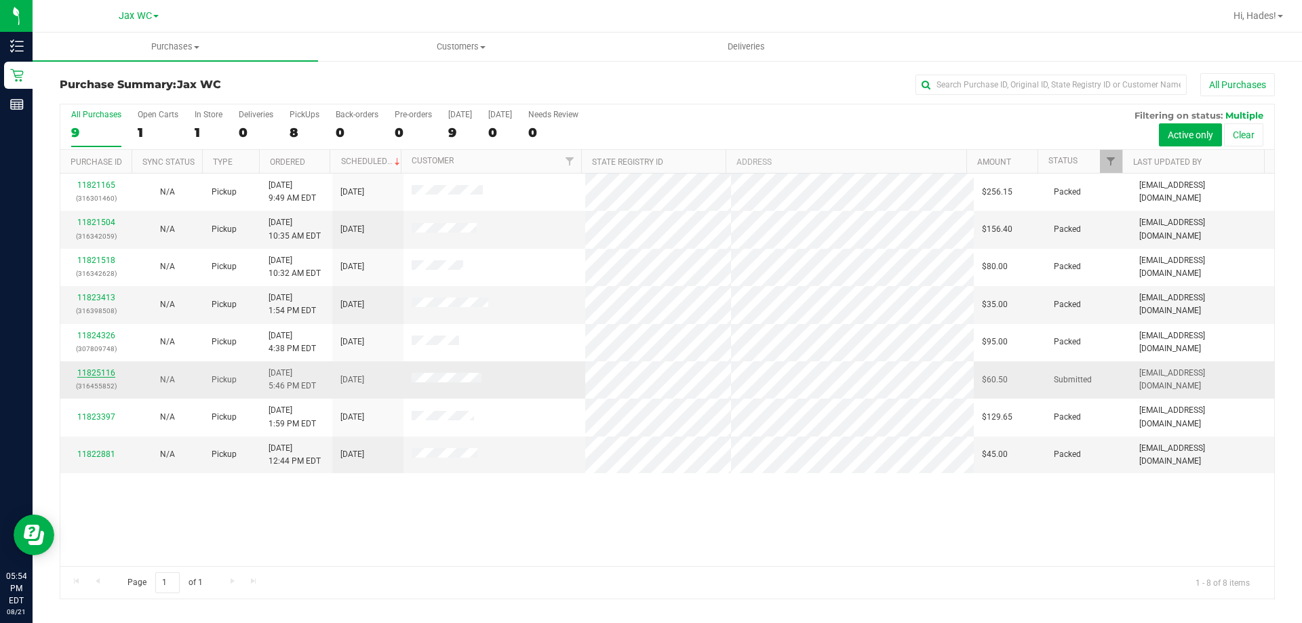
click at [98, 376] on link "11825116" at bounding box center [96, 372] width 38 height 9
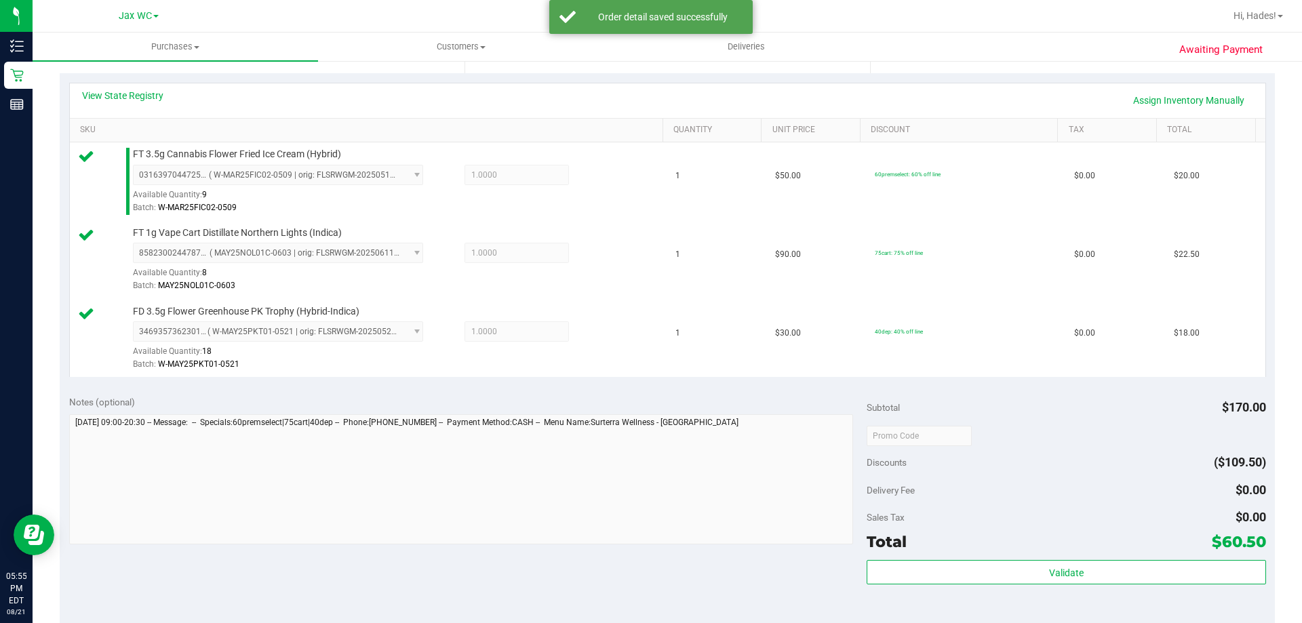
scroll to position [543, 0]
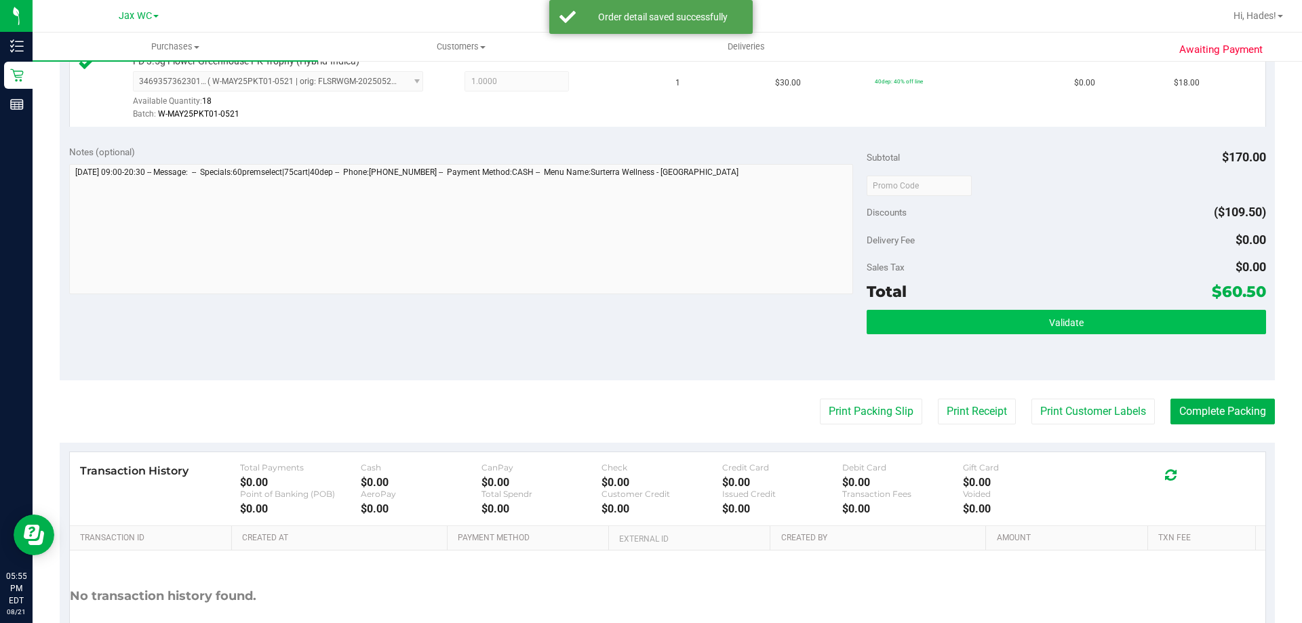
click at [1070, 311] on div "Subtotal $170.00 Discounts ($109.50) Delivery Fee $0.00 Sales Tax $0.00 Total $…" at bounding box center [1066, 258] width 399 height 226
click at [1068, 316] on button "Validate" at bounding box center [1066, 322] width 399 height 24
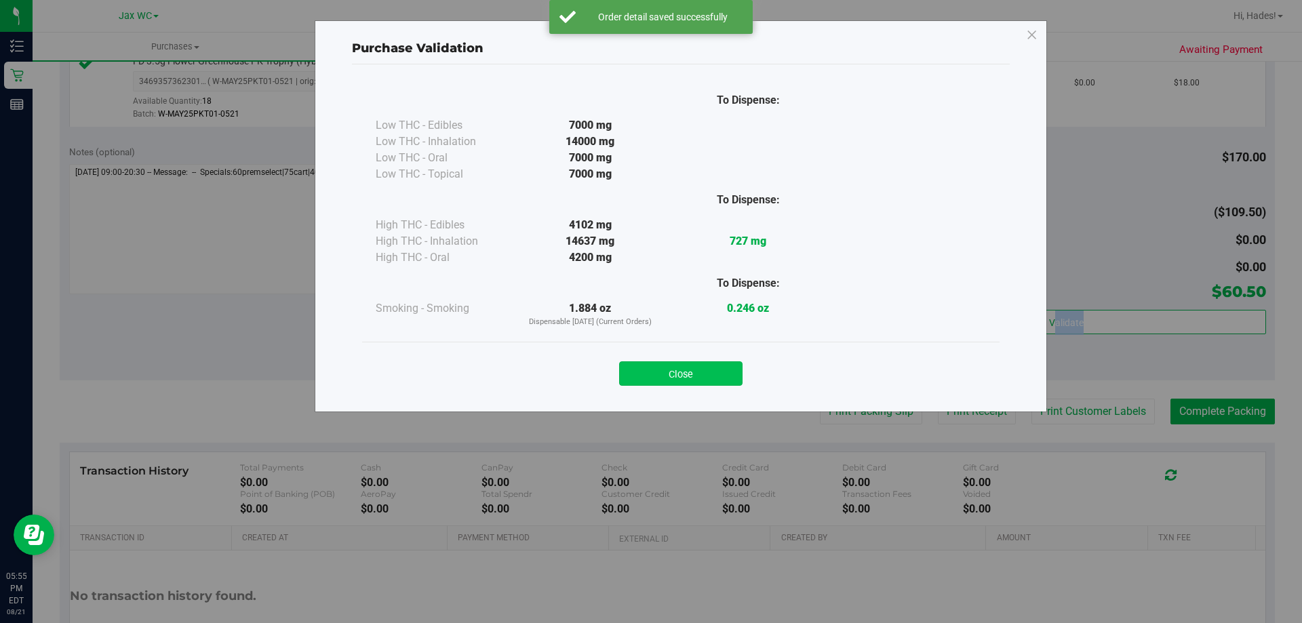
click at [720, 366] on button "Close" at bounding box center [680, 374] width 123 height 24
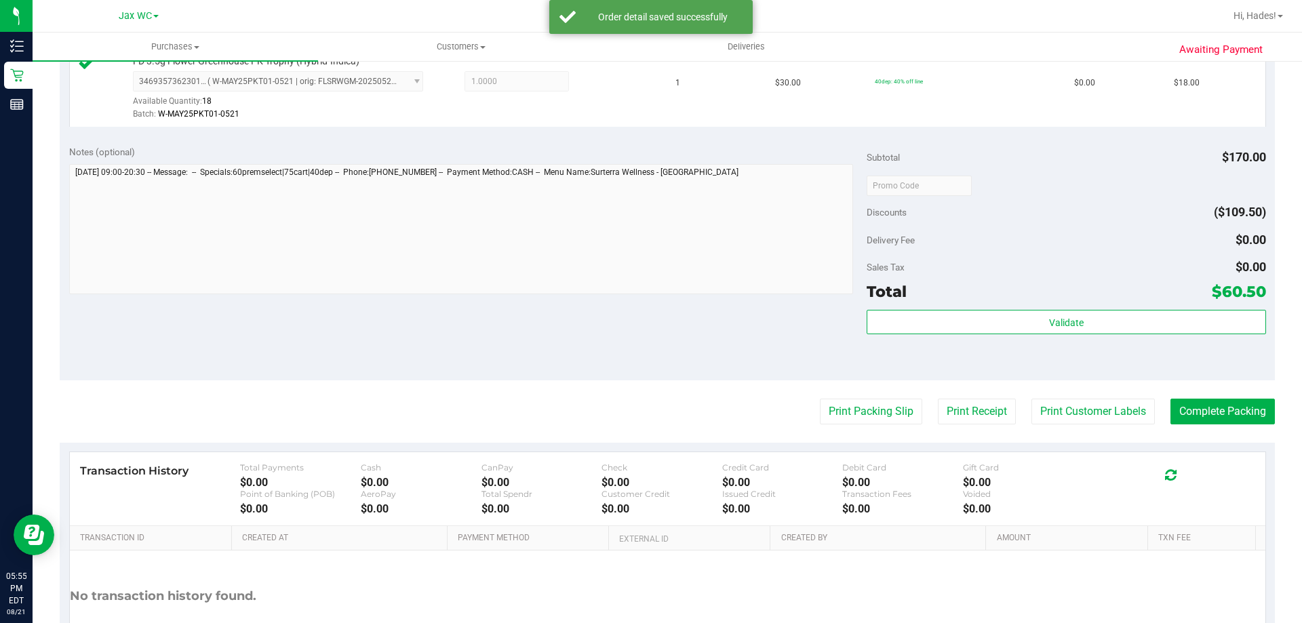
click at [849, 397] on purchase-details "Back Edit Purchase Cancel Purchase View Profile # 11825116 BioTrack ID: - Submi…" at bounding box center [667, 114] width 1215 height 1166
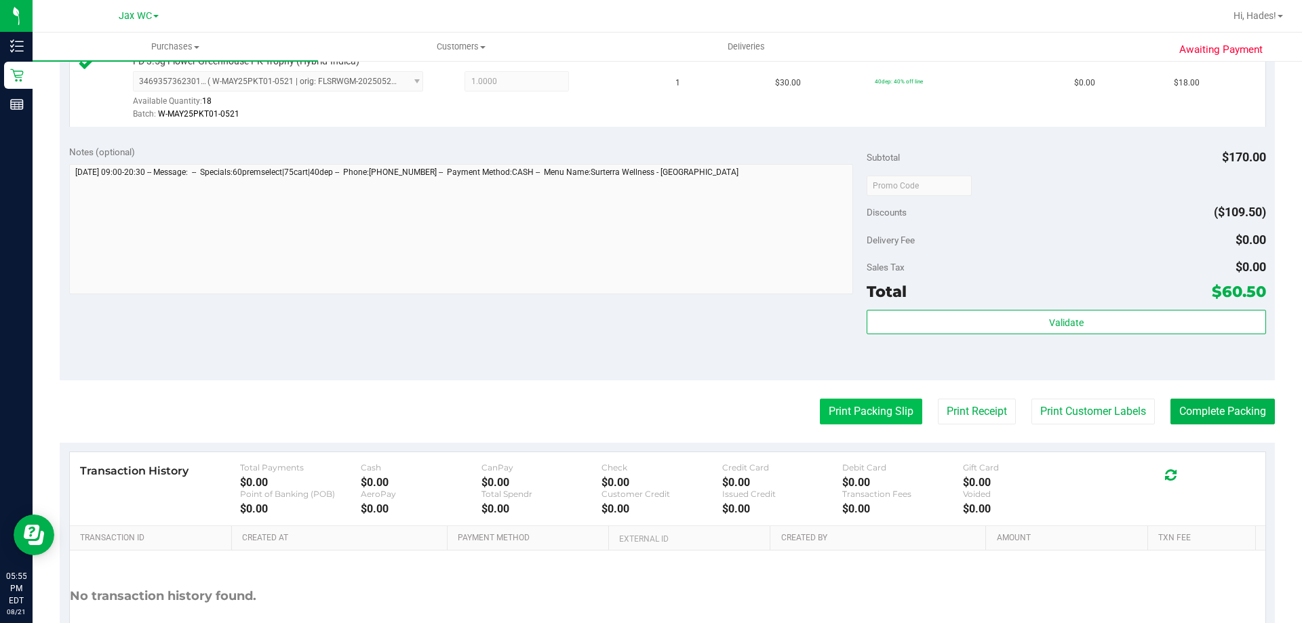
click at [846, 407] on button "Print Packing Slip" at bounding box center [871, 412] width 102 height 26
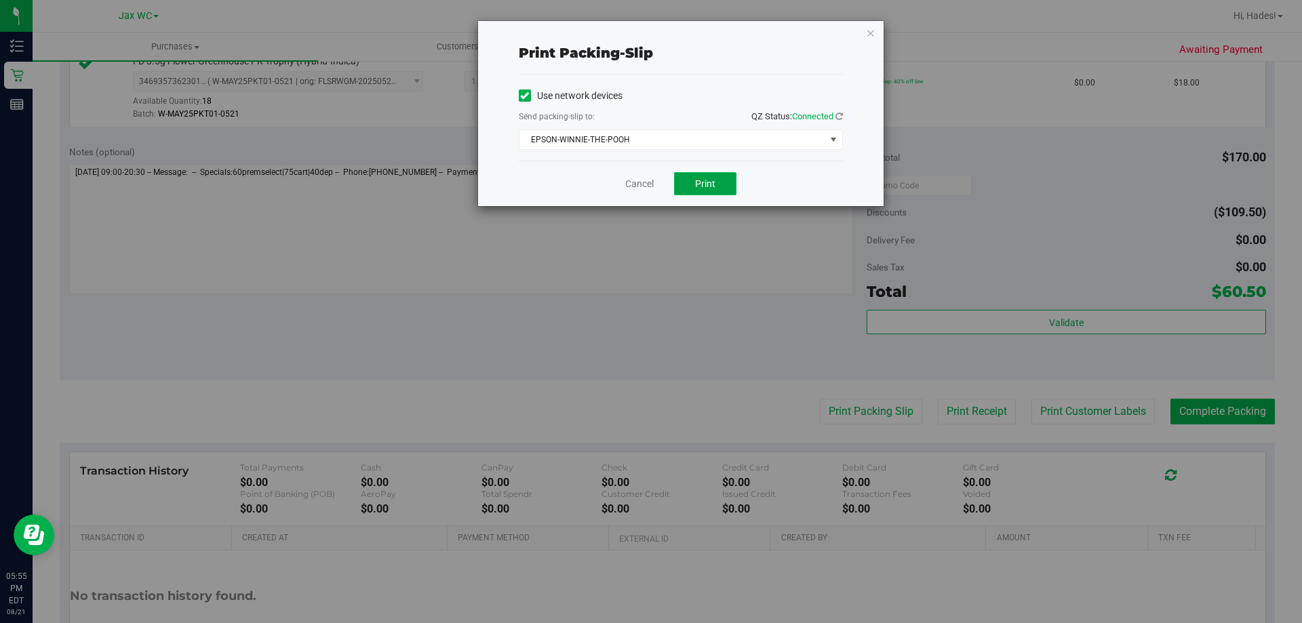
click at [713, 184] on span "Print" at bounding box center [705, 183] width 20 height 11
click at [641, 182] on link "Cancel" at bounding box center [639, 184] width 28 height 14
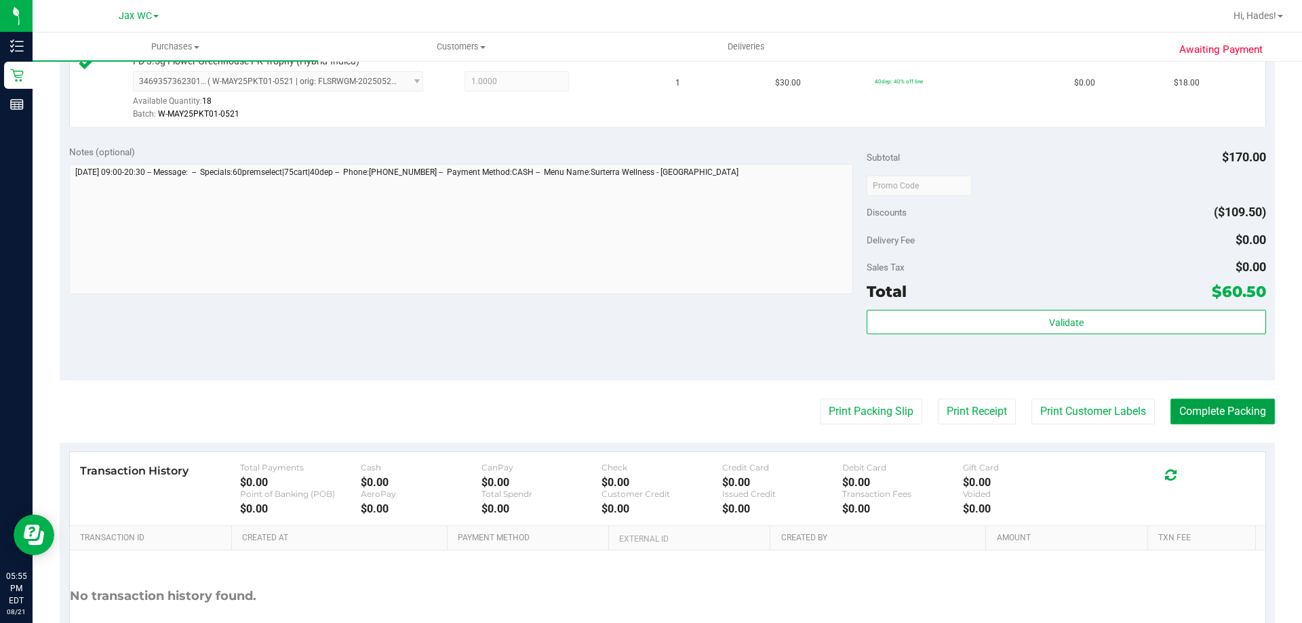
click at [1213, 412] on button "Complete Packing" at bounding box center [1223, 412] width 104 height 26
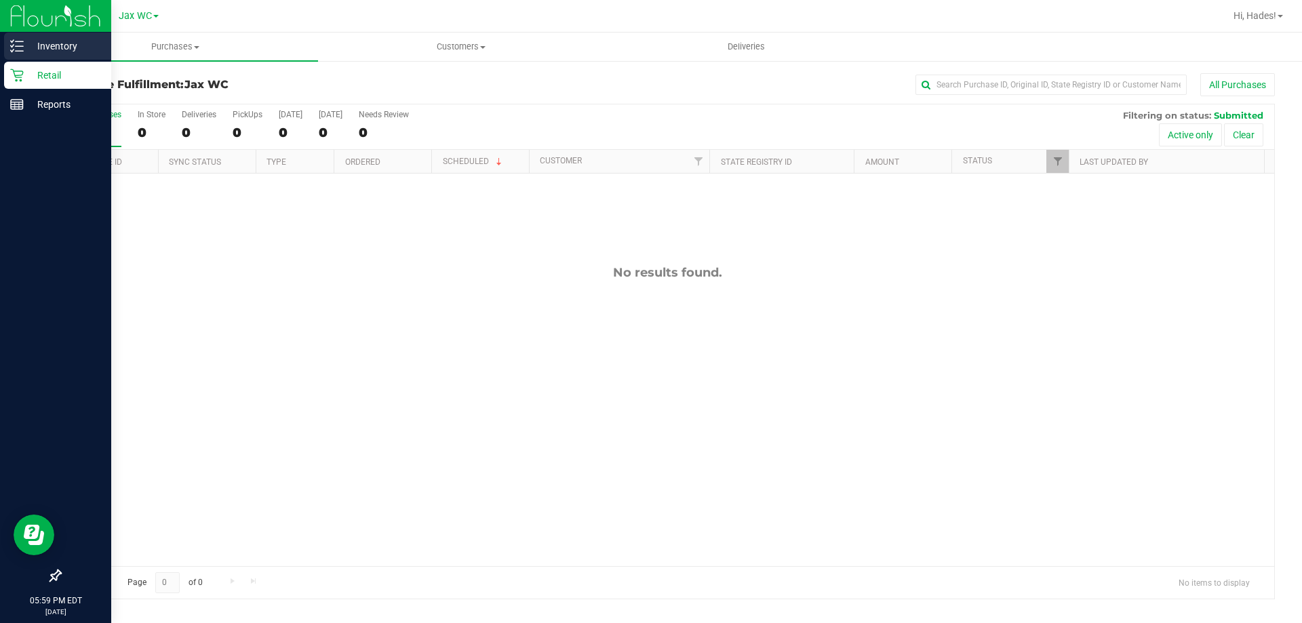
click at [21, 53] on div "Inventory" at bounding box center [57, 46] width 107 height 27
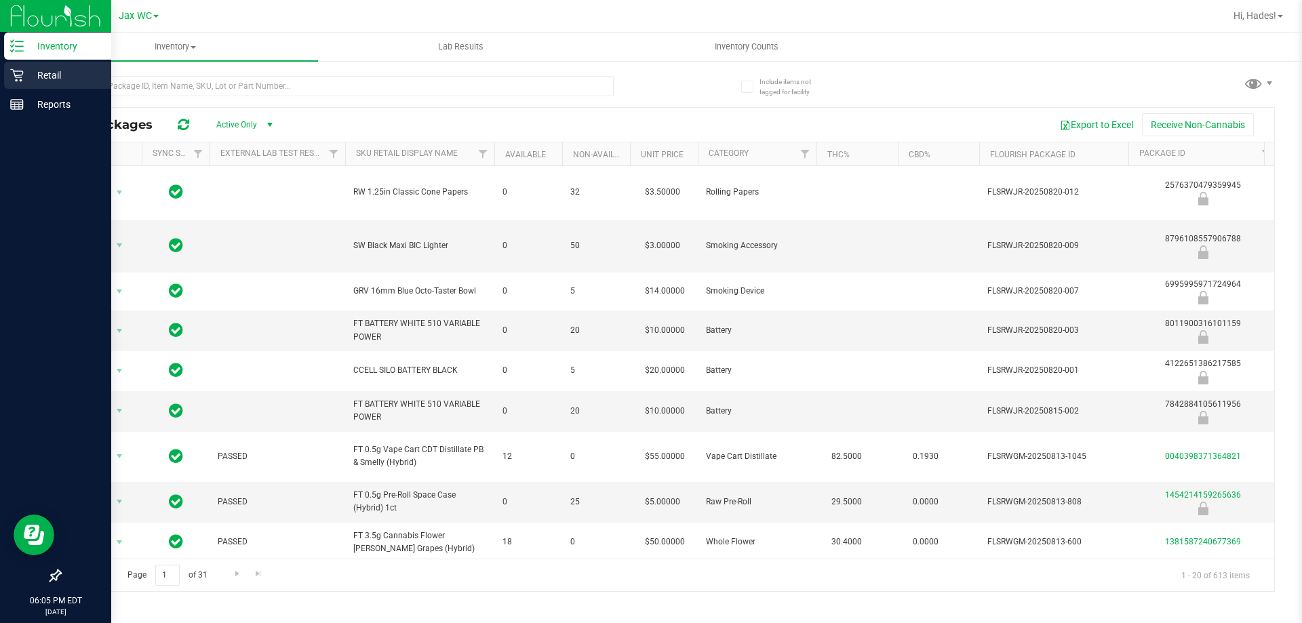
click at [31, 64] on div "Retail" at bounding box center [57, 75] width 107 height 27
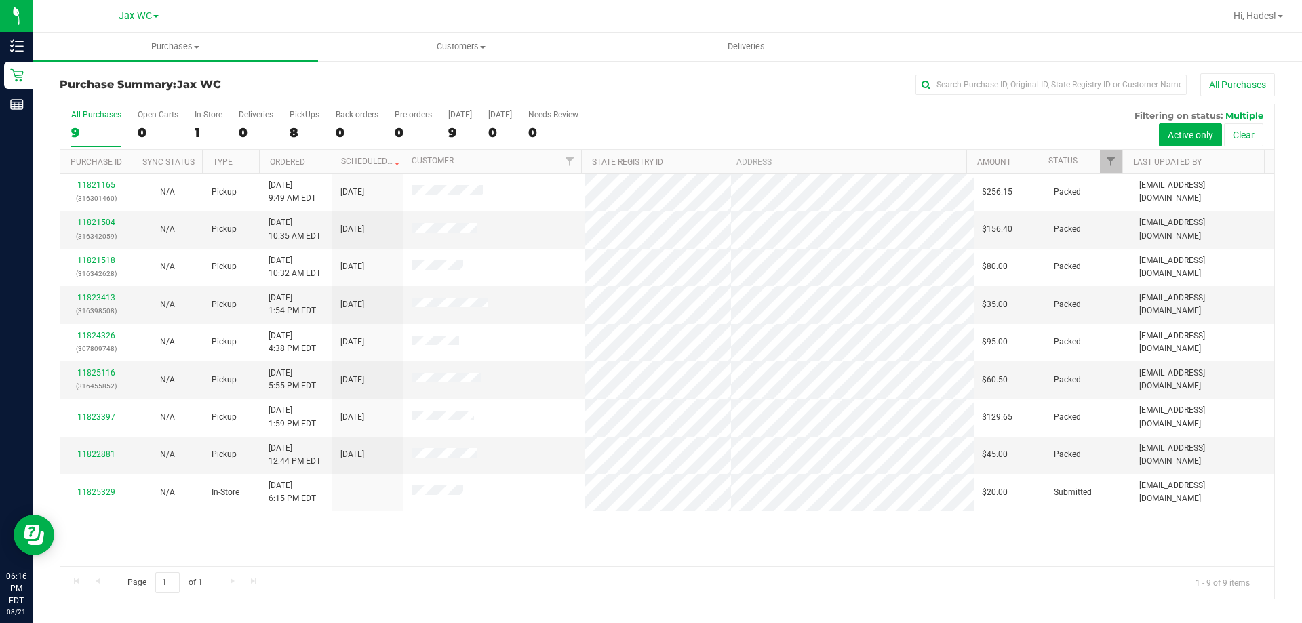
click at [676, 84] on div "All Purchases" at bounding box center [870, 84] width 811 height 23
click at [99, 370] on link "11825359" at bounding box center [96, 372] width 38 height 9
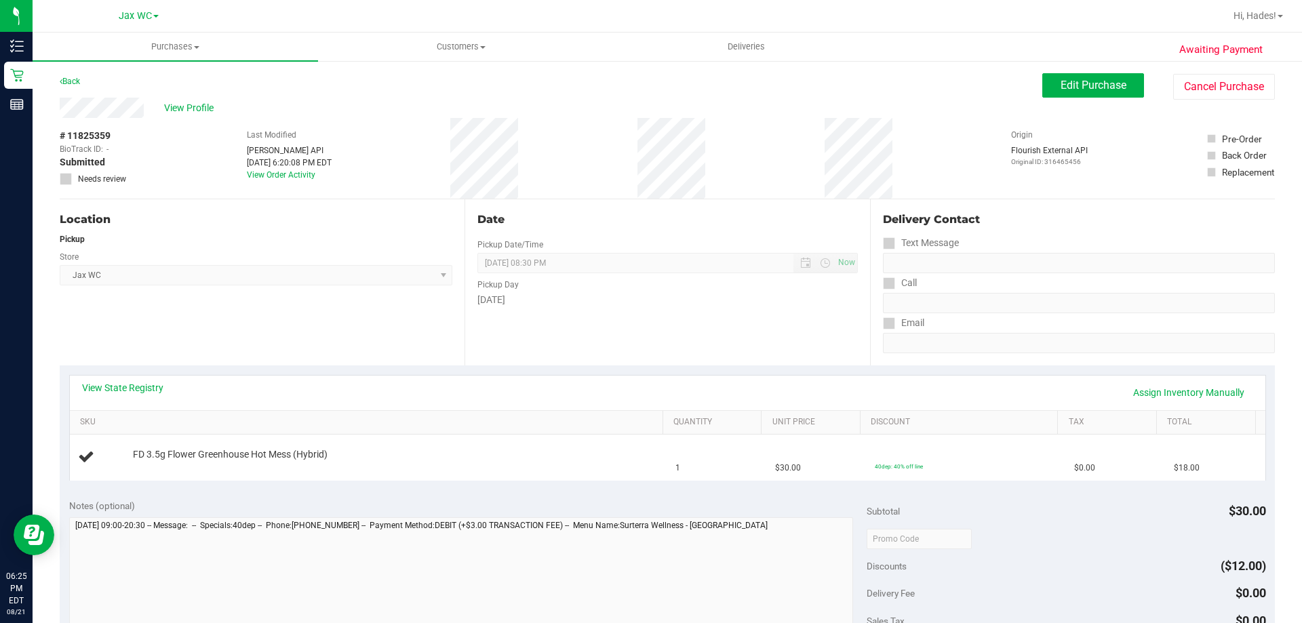
scroll to position [136, 0]
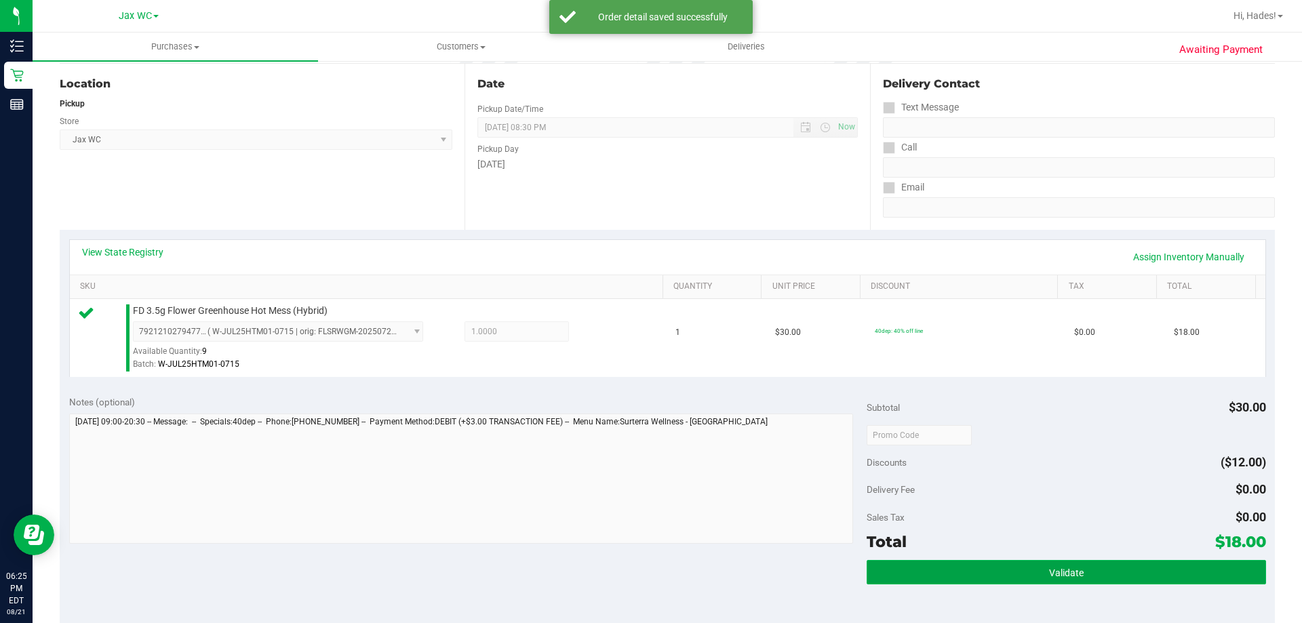
click at [1054, 577] on span "Validate" at bounding box center [1066, 573] width 35 height 11
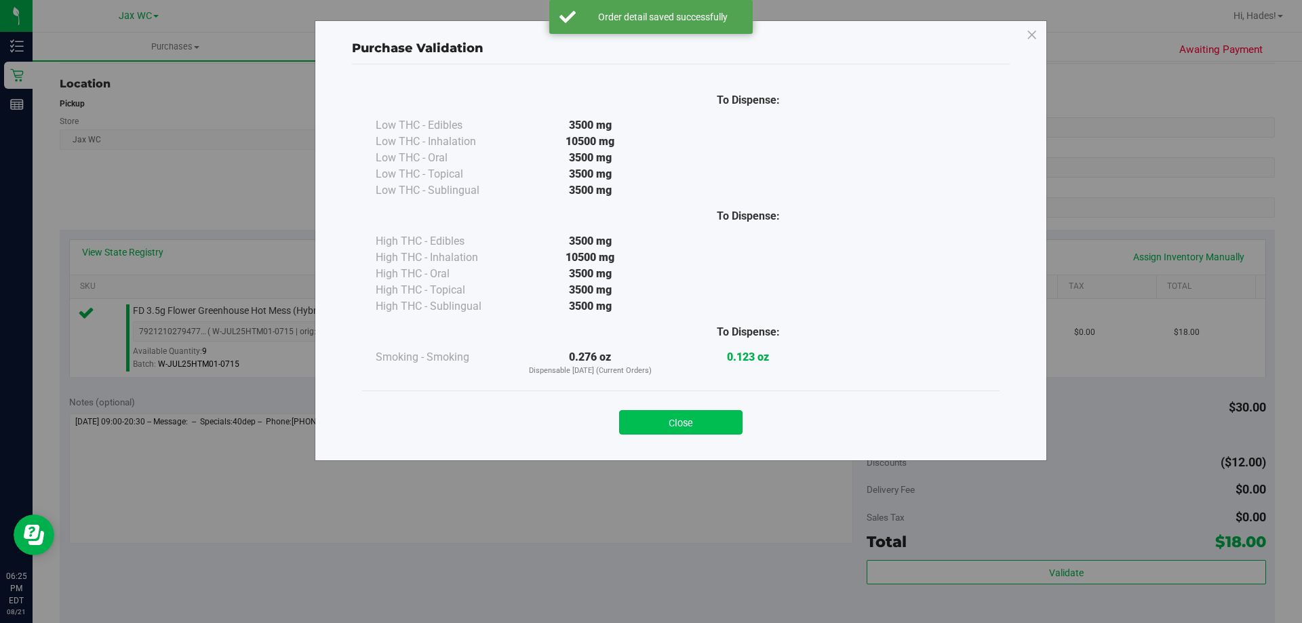
click at [704, 421] on button "Close" at bounding box center [680, 422] width 123 height 24
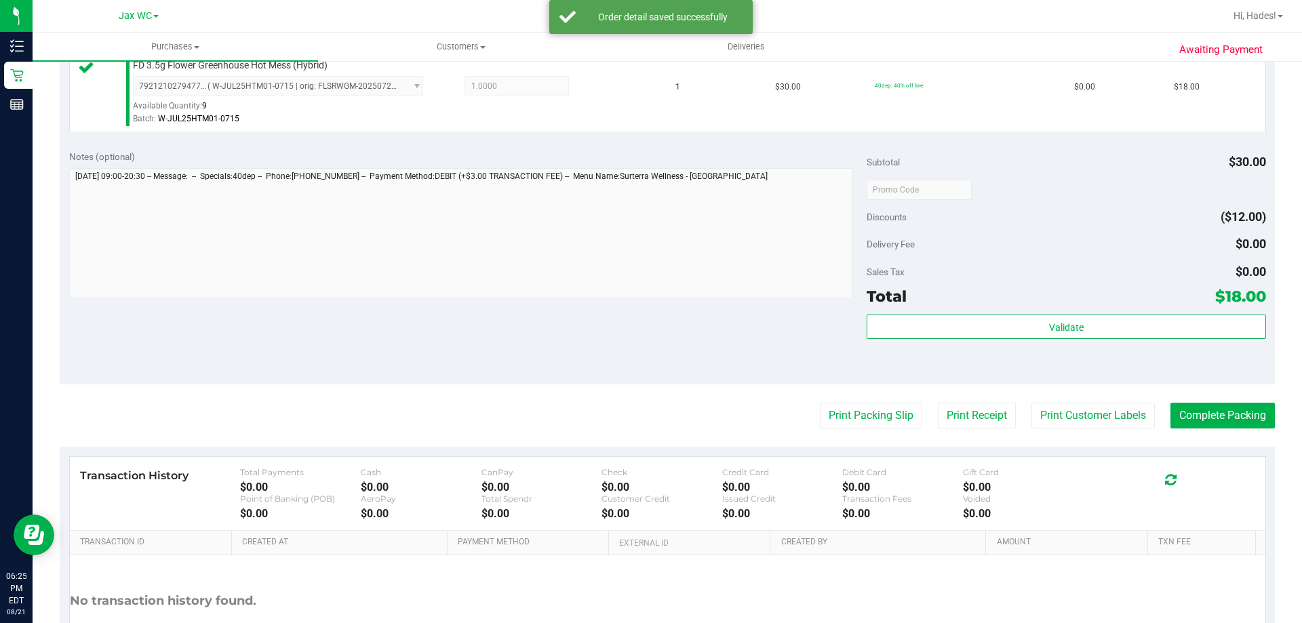
scroll to position [486, 0]
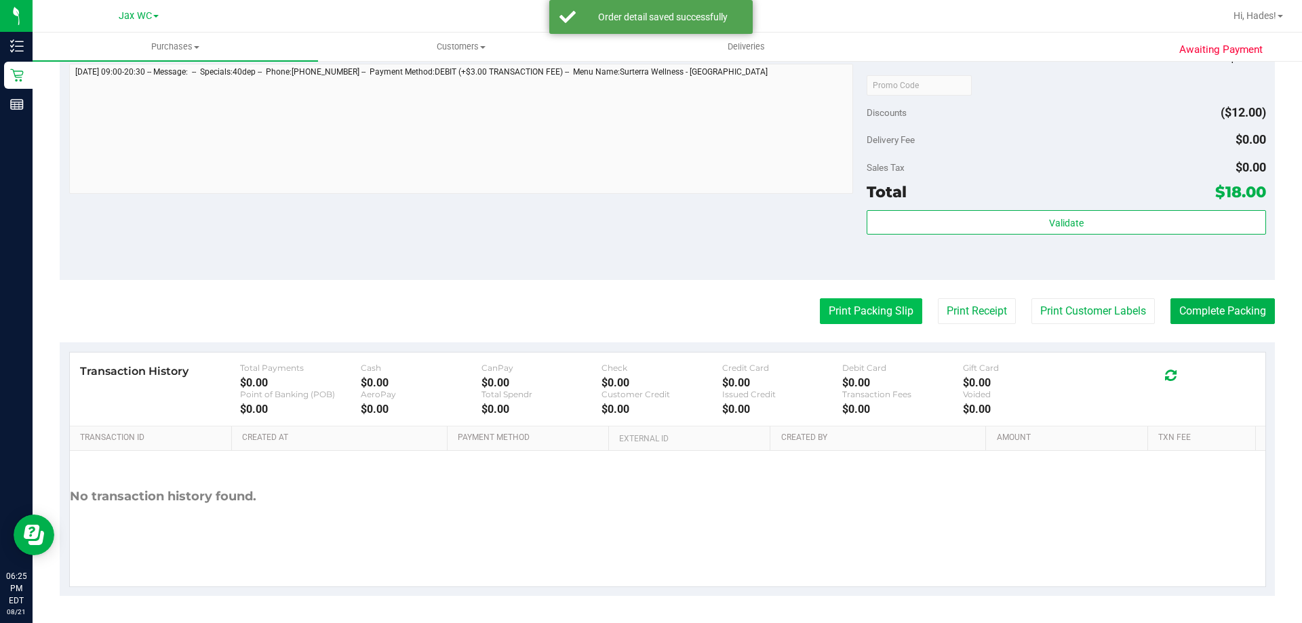
click at [863, 319] on button "Print Packing Slip" at bounding box center [871, 311] width 102 height 26
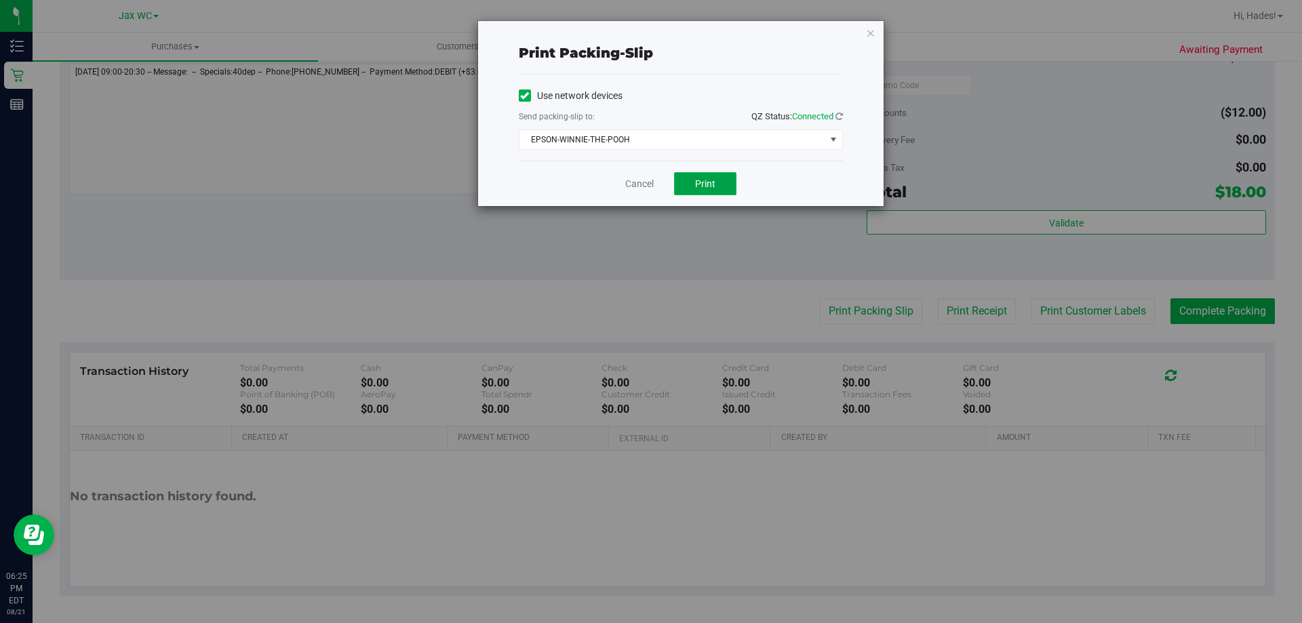
click at [680, 172] on button "Print" at bounding box center [705, 183] width 62 height 23
click at [619, 191] on div "Cancel Print" at bounding box center [681, 183] width 324 height 45
click at [655, 183] on div "Cancel Print" at bounding box center [681, 183] width 324 height 45
click at [644, 184] on link "Cancel" at bounding box center [639, 184] width 28 height 14
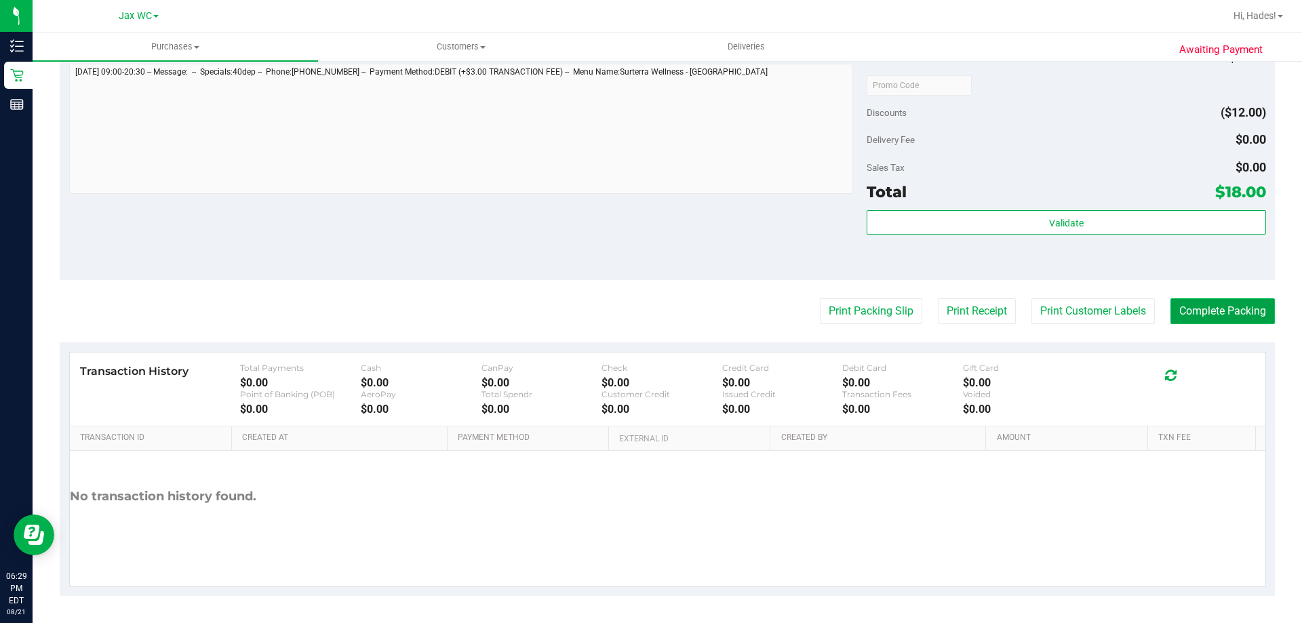
click at [1205, 320] on button "Complete Packing" at bounding box center [1223, 311] width 104 height 26
